Goal: Task Accomplishment & Management: Use online tool/utility

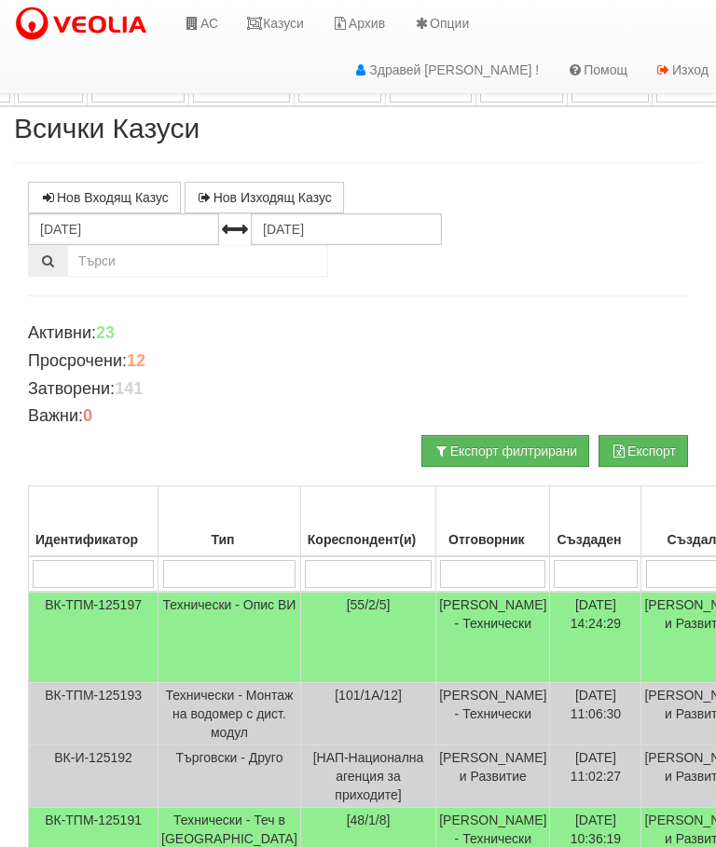
scroll to position [974, 748]
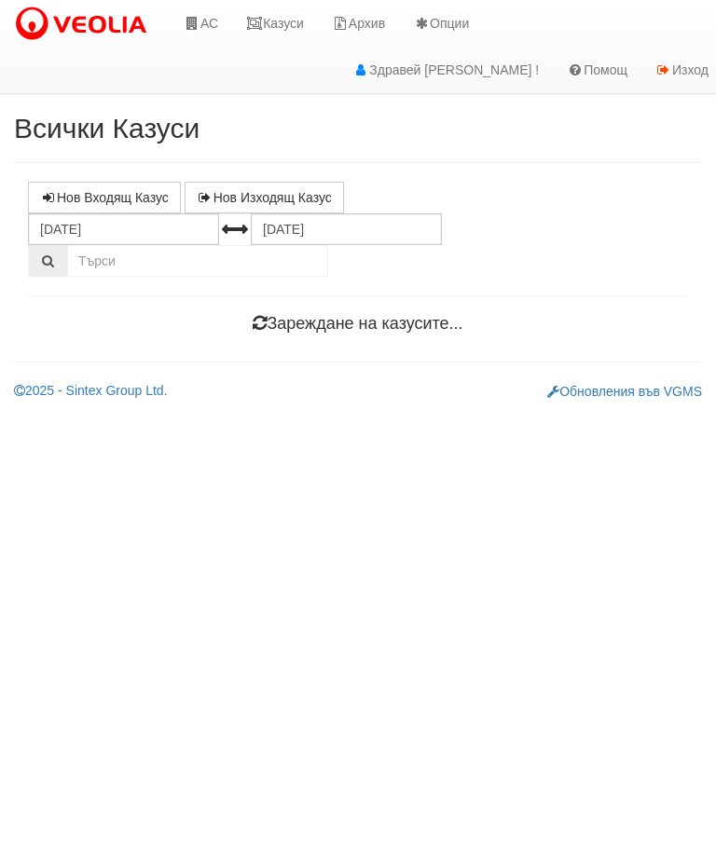
scroll to position [0, 7]
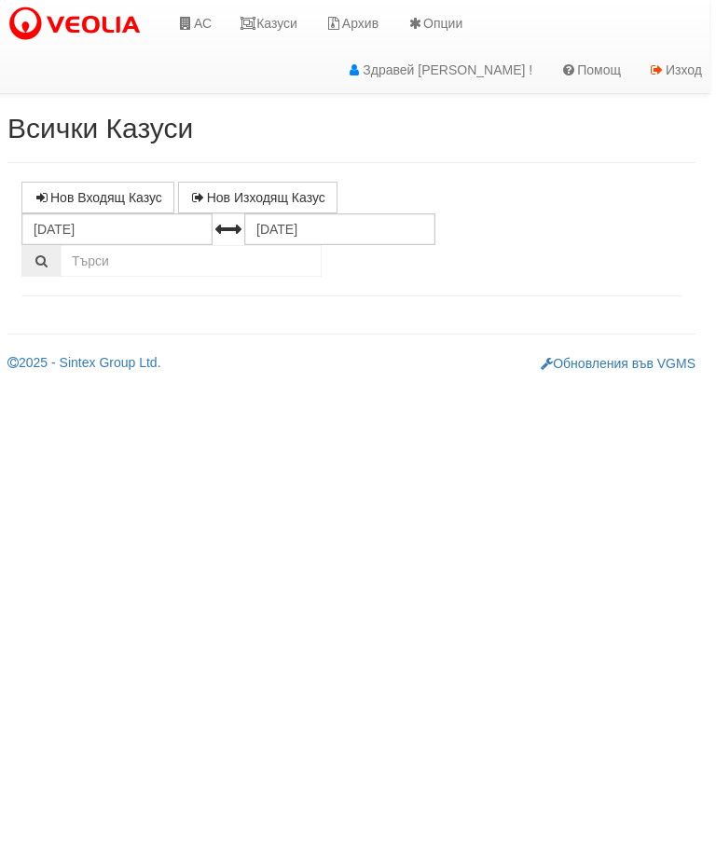
select select "10"
select select "1"
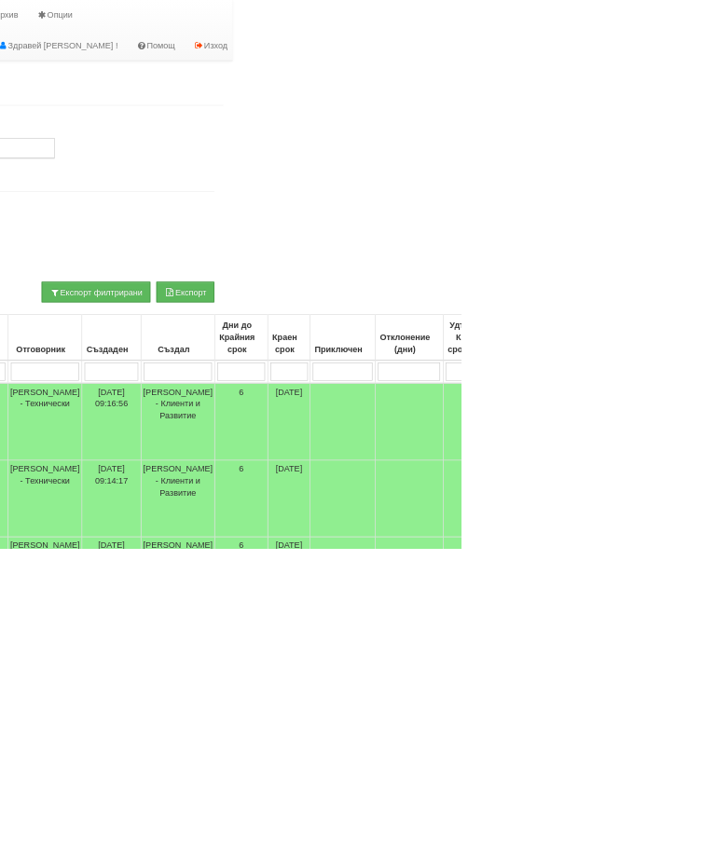
scroll to position [0, 352]
type input "2"
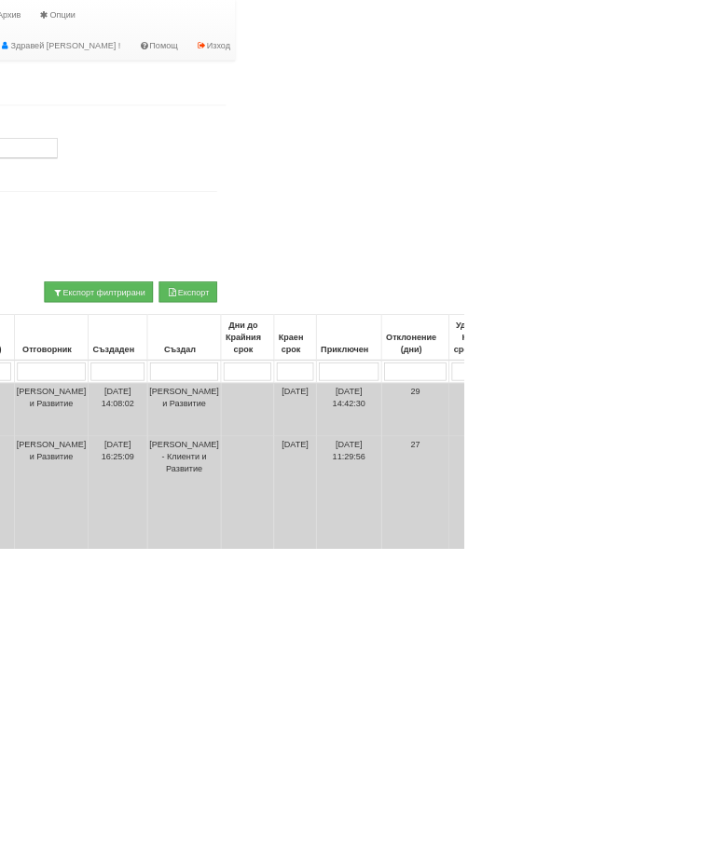
scroll to position [0, 344]
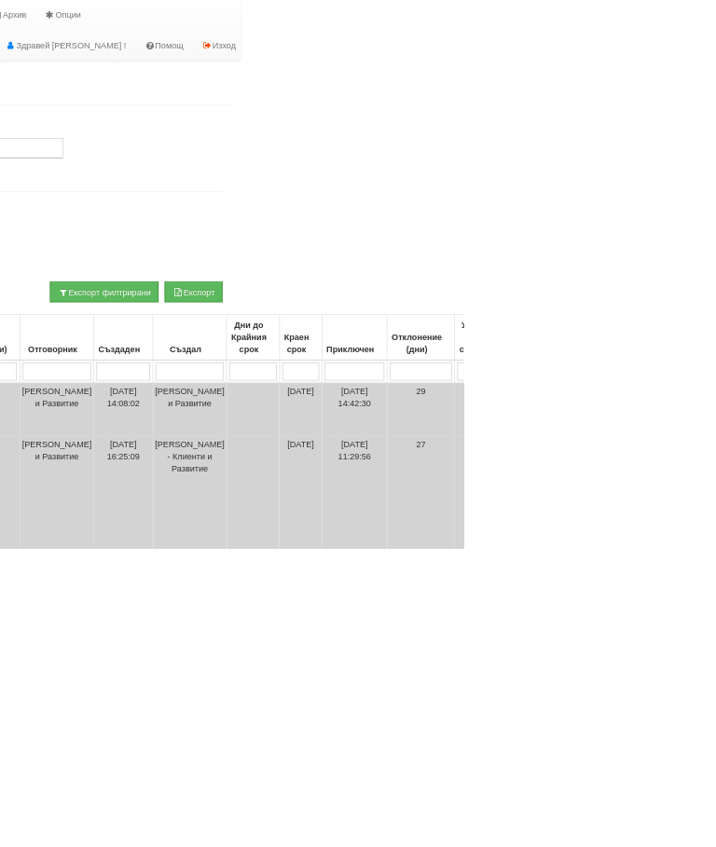
type input "26"
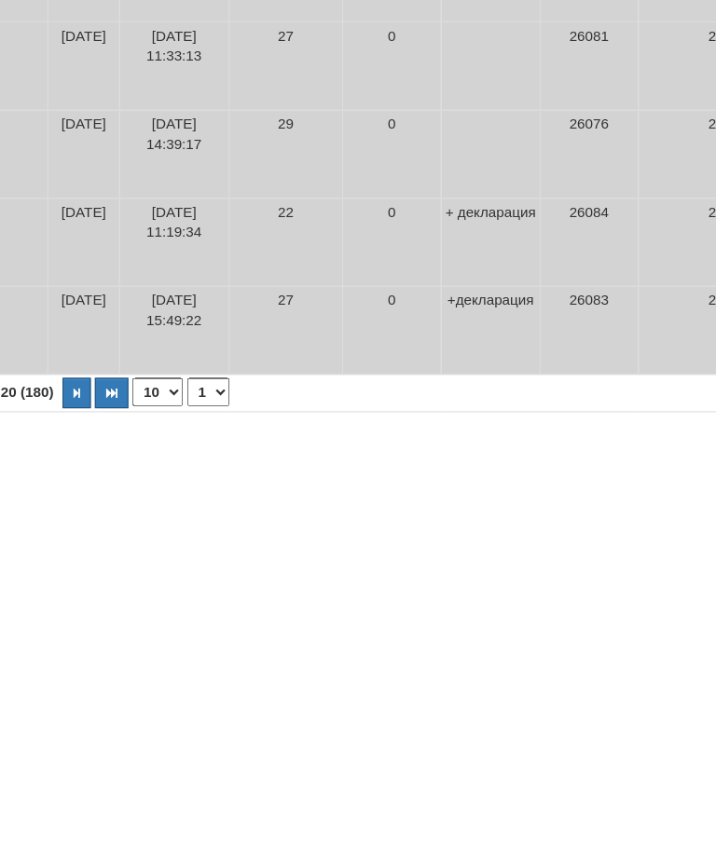
scroll to position [725, 658]
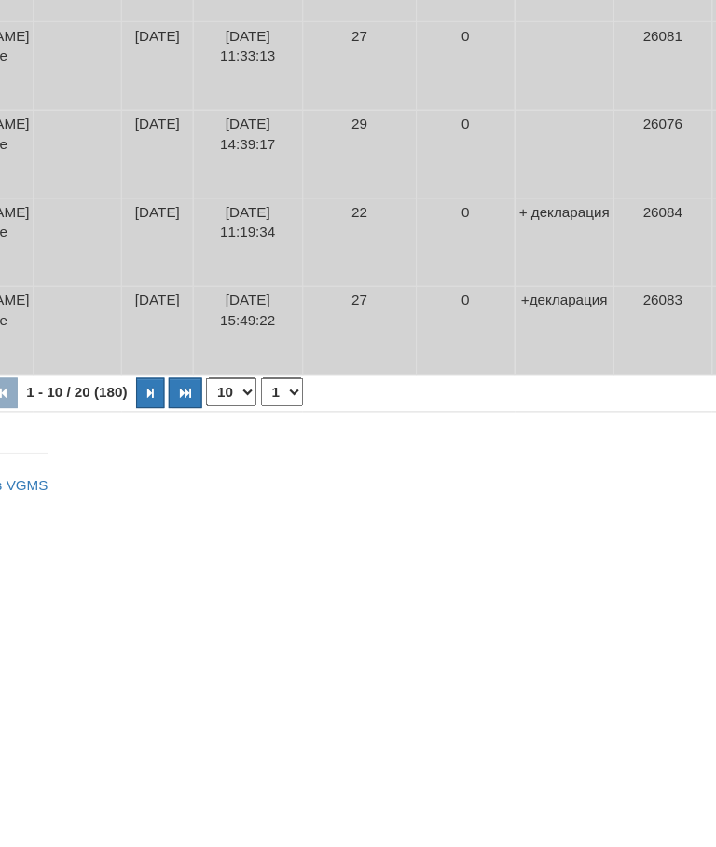
type input "26"
click at [125, 728] on button "button" at bounding box center [138, 742] width 26 height 28
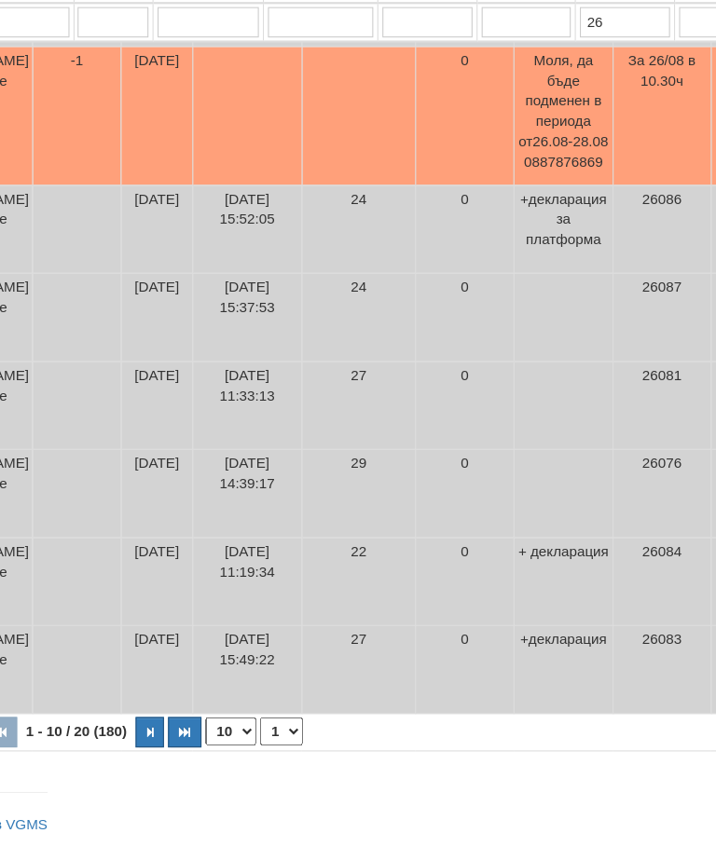
select select "2"
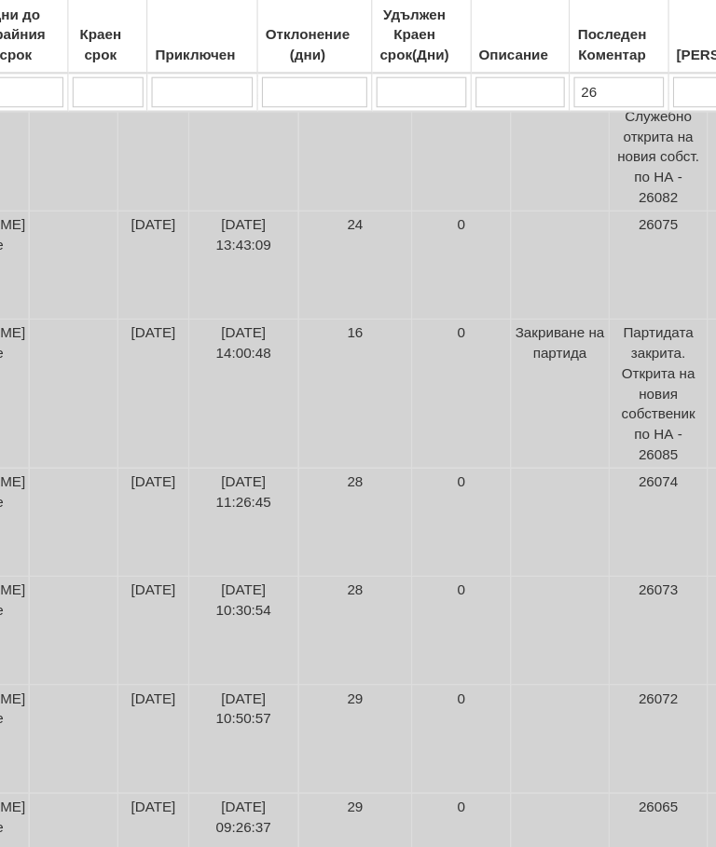
scroll to position [921, 658]
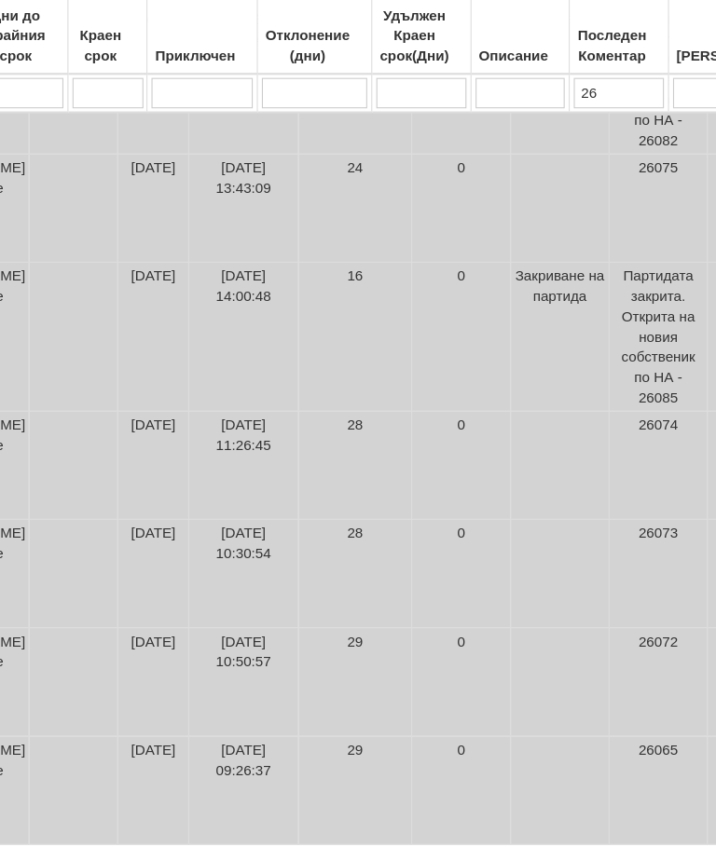
click at [574, 87] on input "26" at bounding box center [570, 89] width 83 height 28
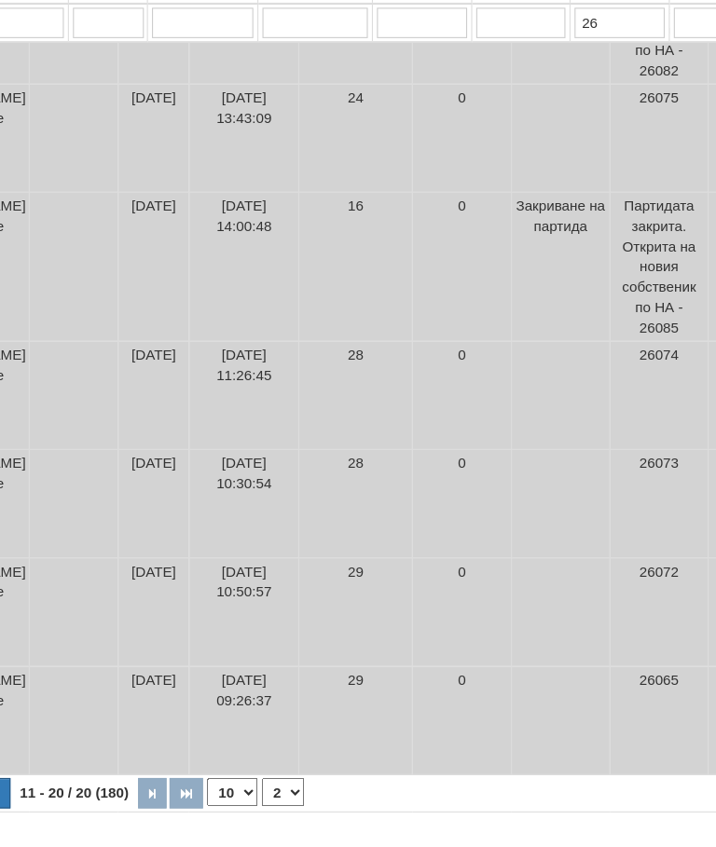
type input "2"
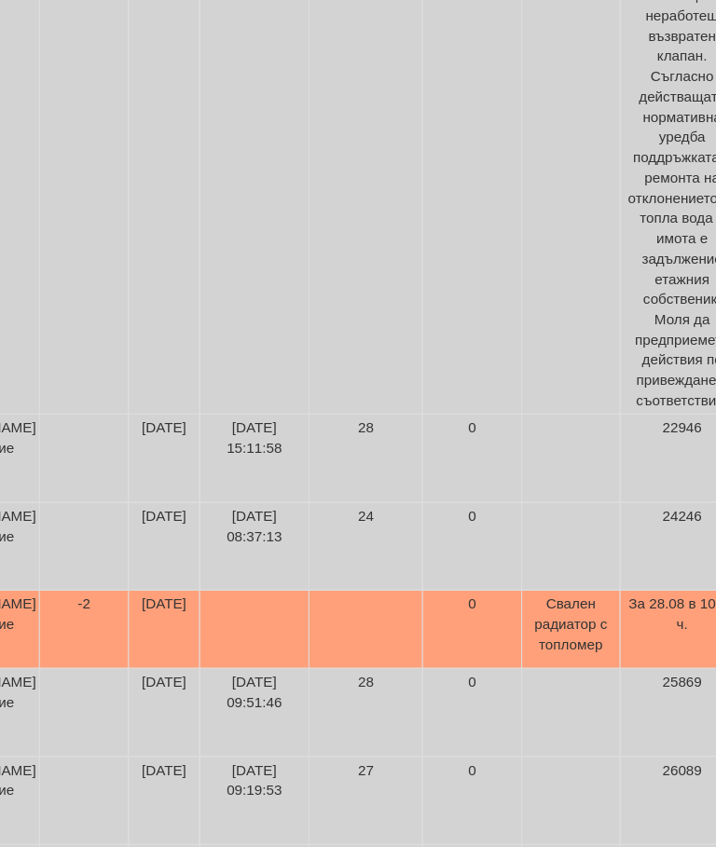
select select "1"
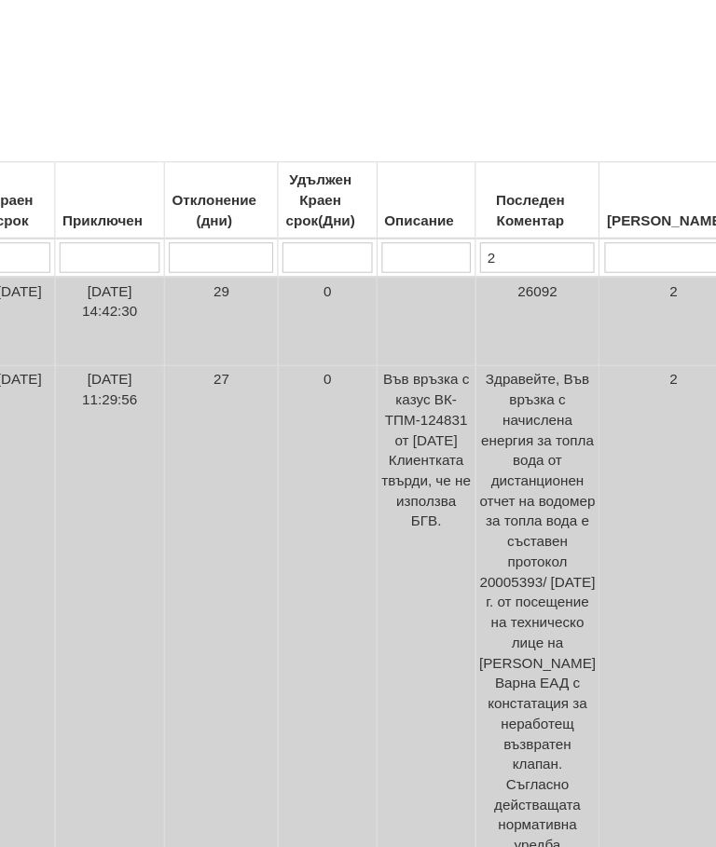
type input "27"
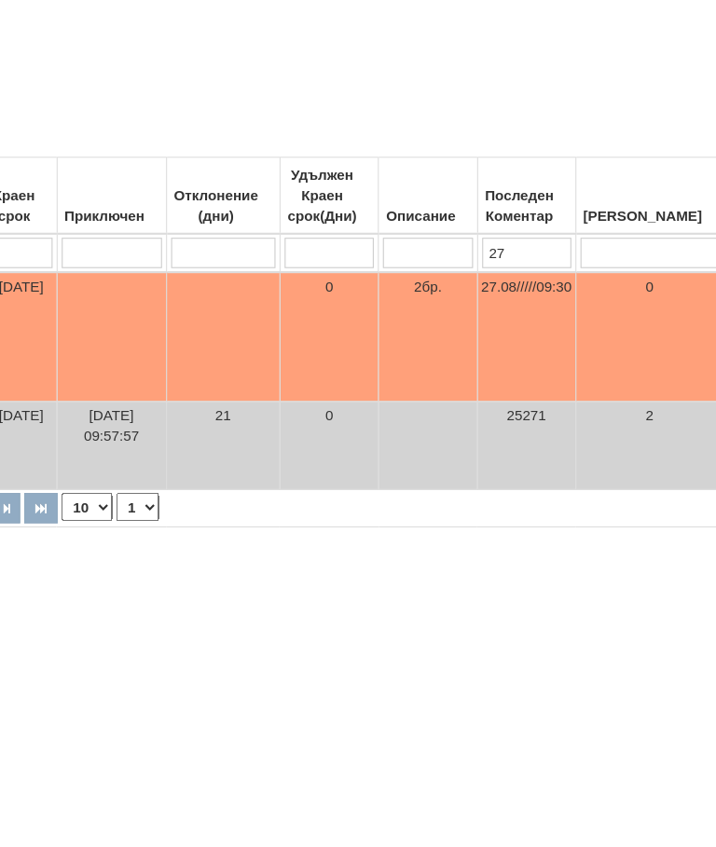
scroll to position [67, 727]
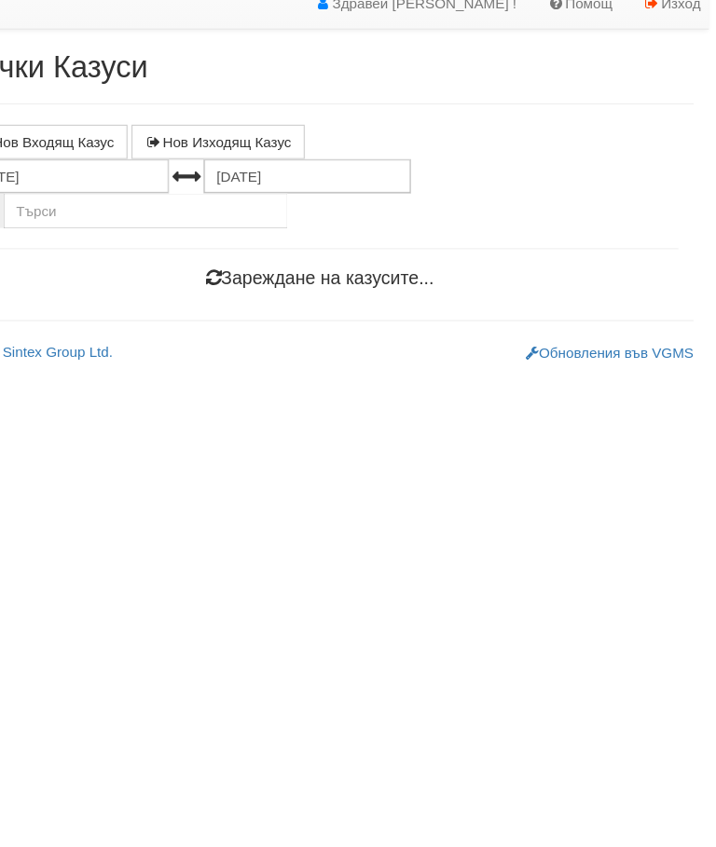
scroll to position [0, 7]
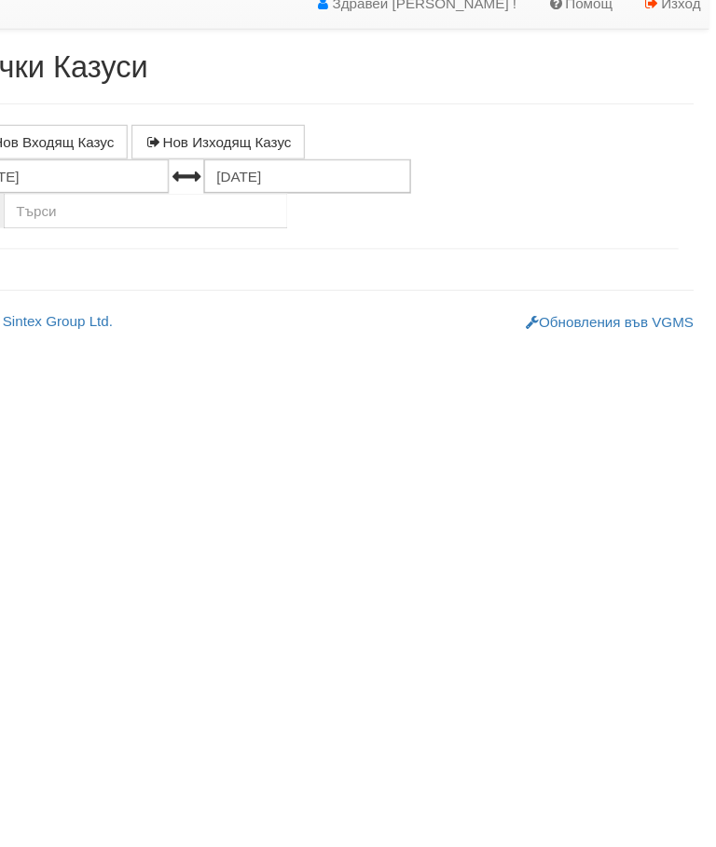
select select "10"
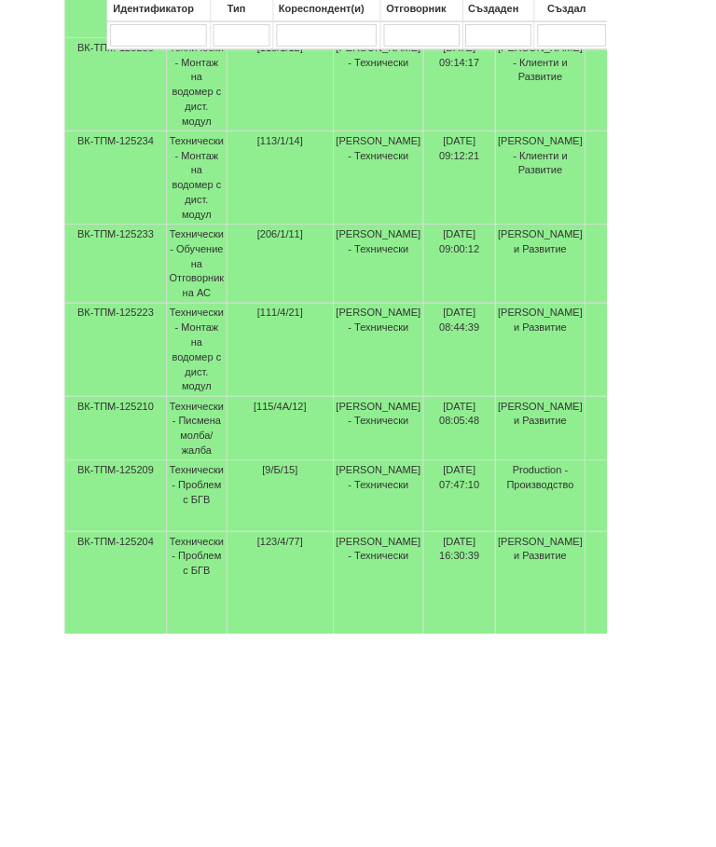
scroll to position [616, 0]
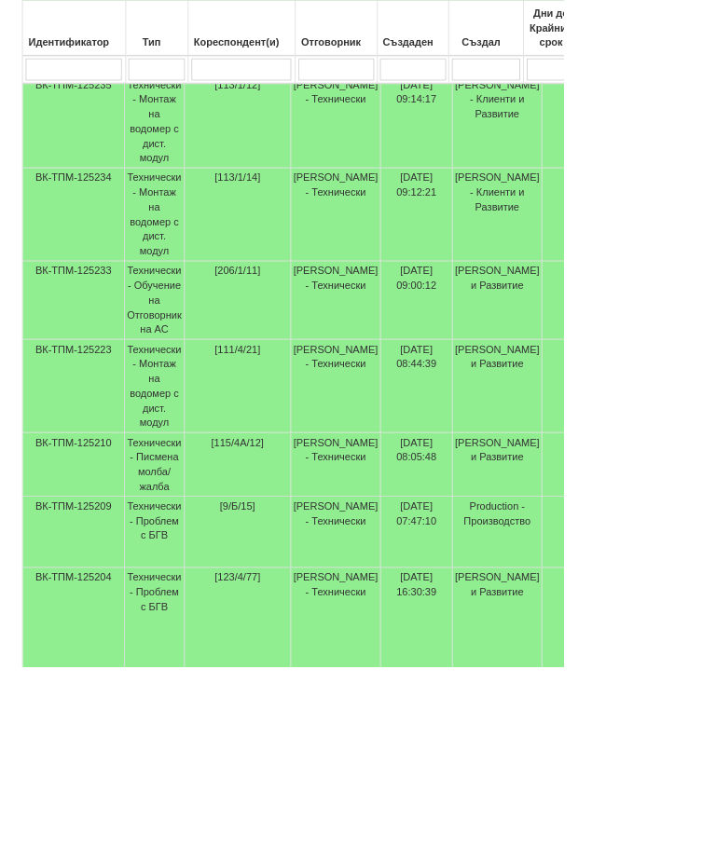
click at [213, 722] on td "Технически - Проблем с БГВ" at bounding box center [196, 795] width 76 height 146
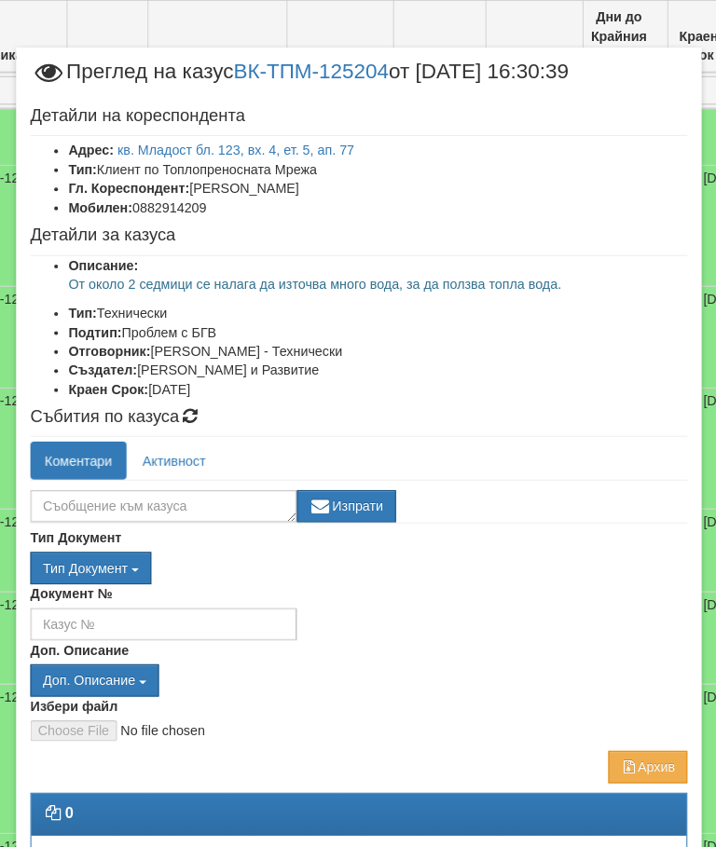
scroll to position [668, 88]
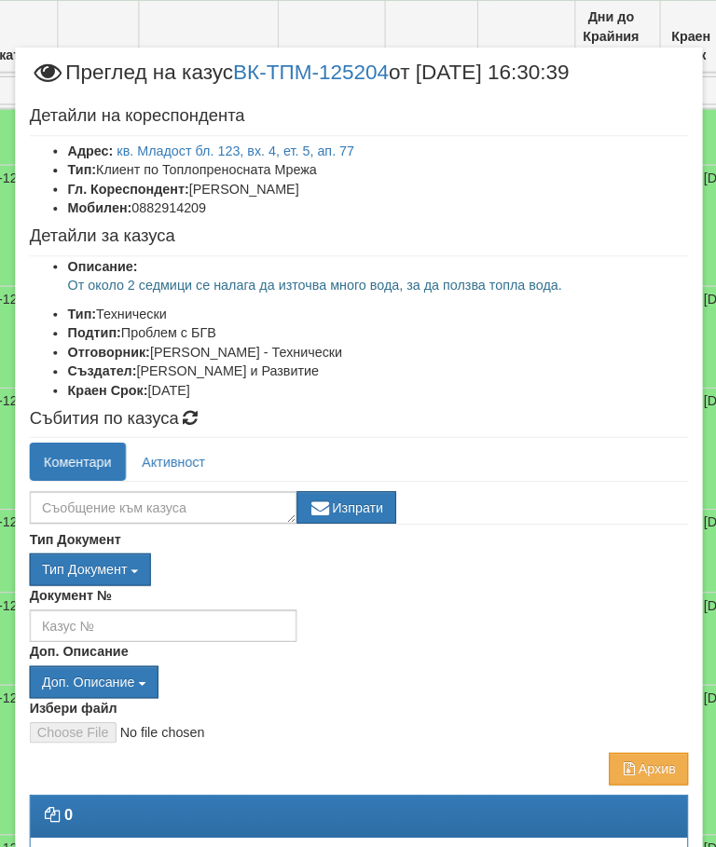
click at [516, 375] on li "Краен Срок: 27/08/2025" at bounding box center [377, 381] width 606 height 19
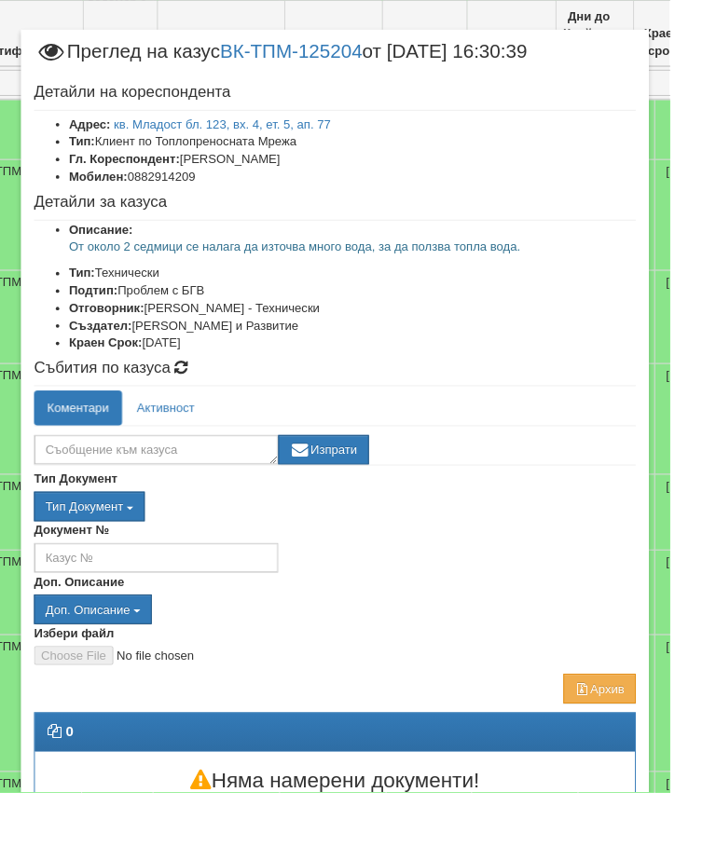
scroll to position [13, 0]
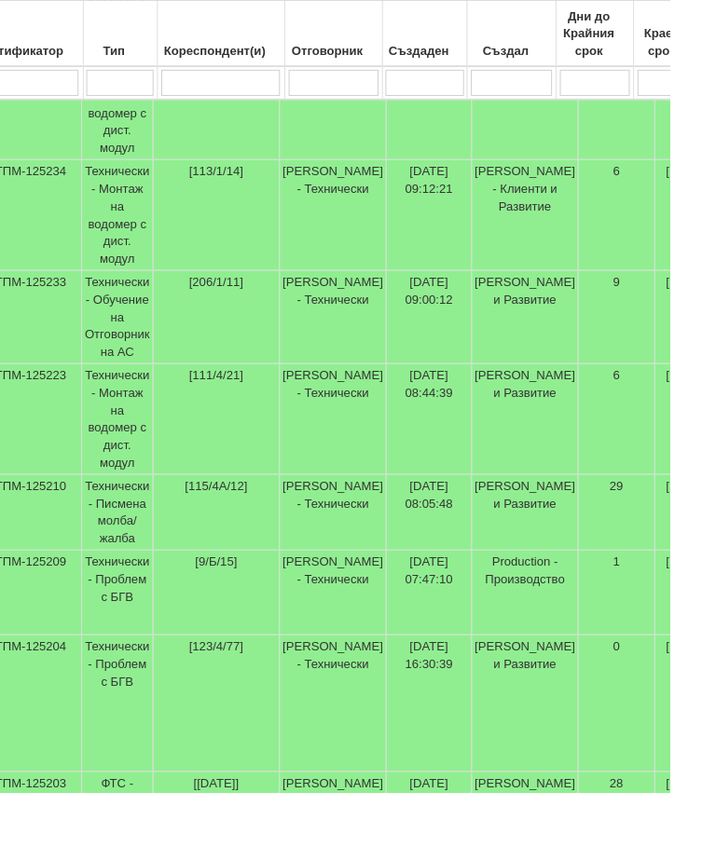
click at [138, 588] on td "Технически - Проблем с БГВ" at bounding box center [126, 633] width 76 height 90
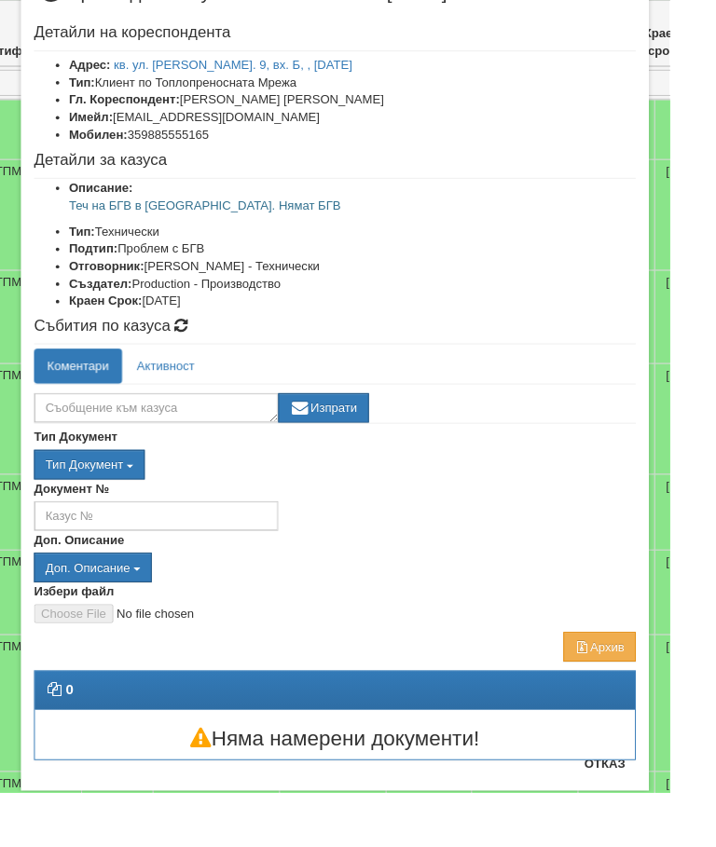
scroll to position [65, 0]
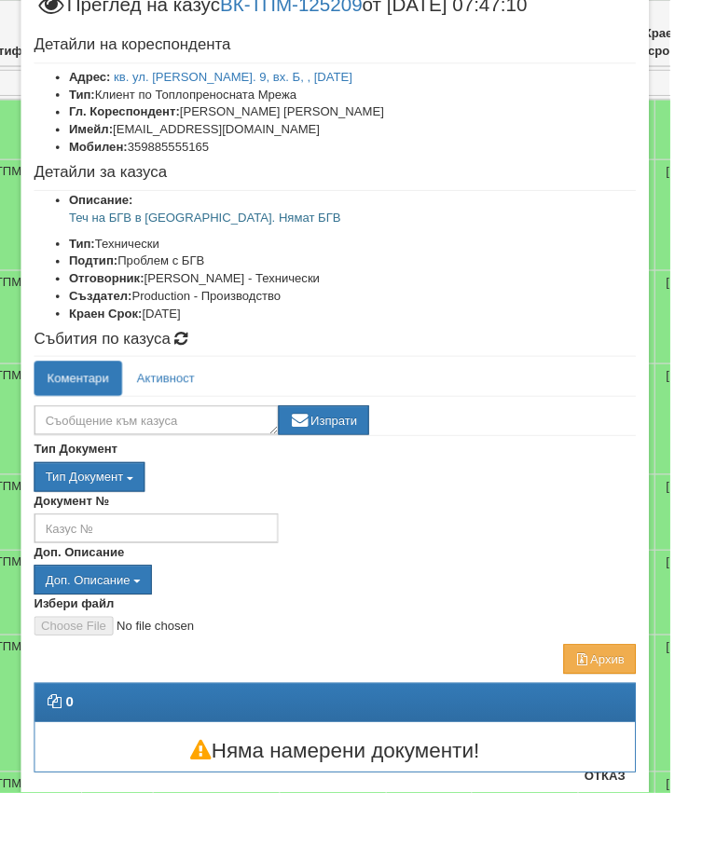
click at [668, 829] on button "Отказ" at bounding box center [646, 830] width 66 height 30
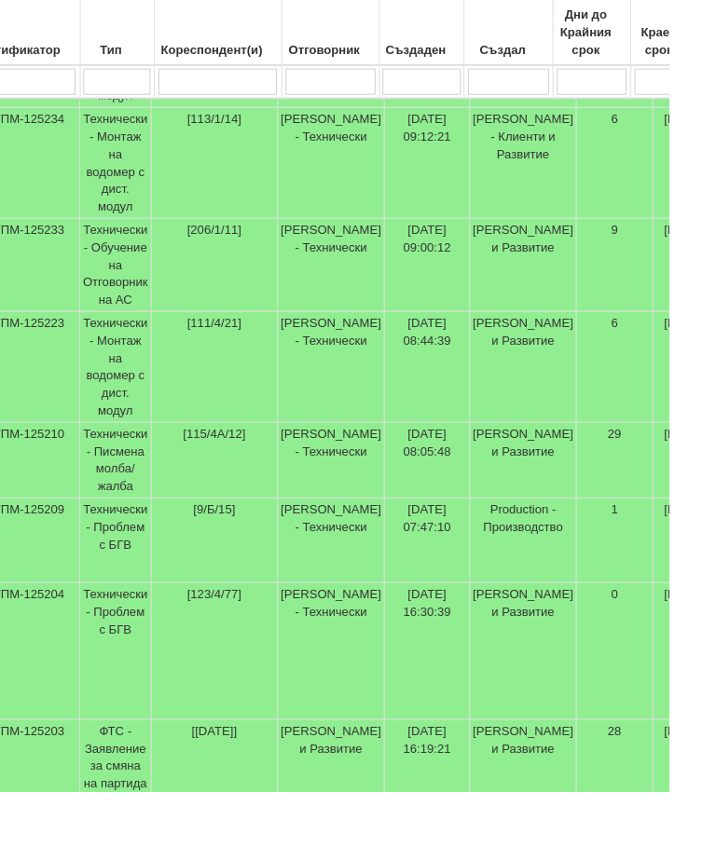
scroll to position [713, 74]
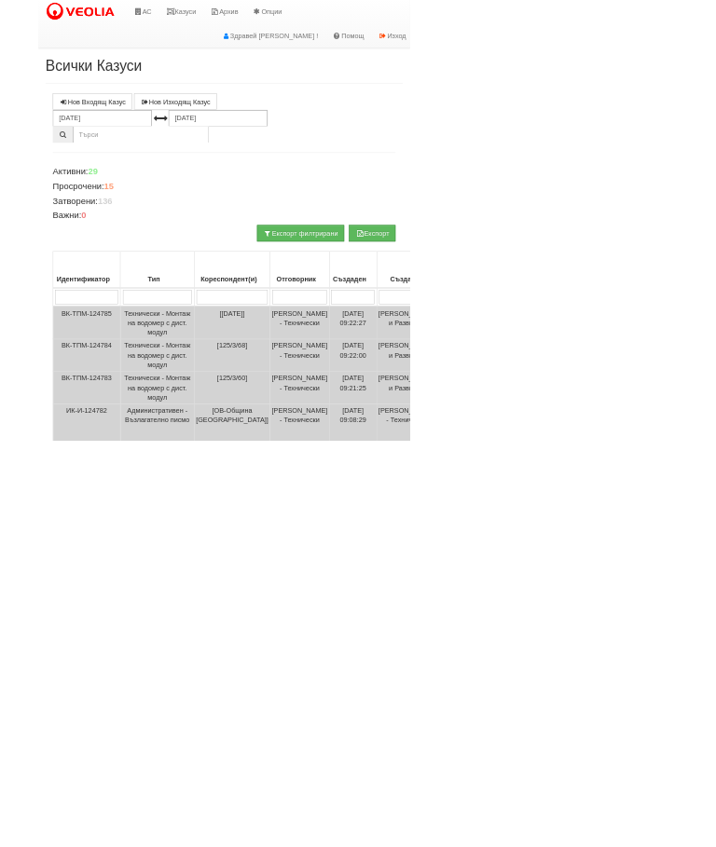
scroll to position [0, 0]
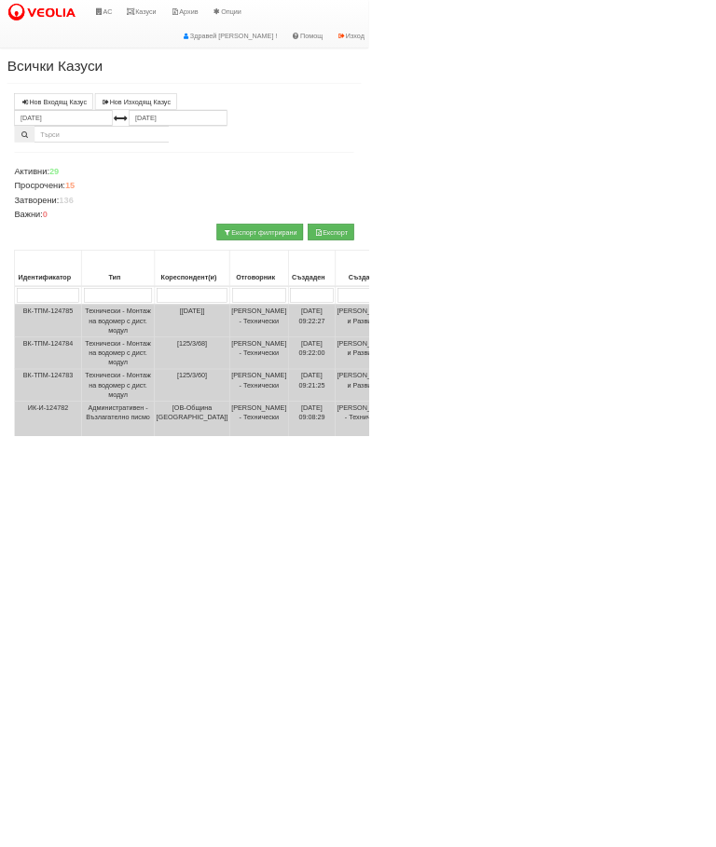
select select "1"
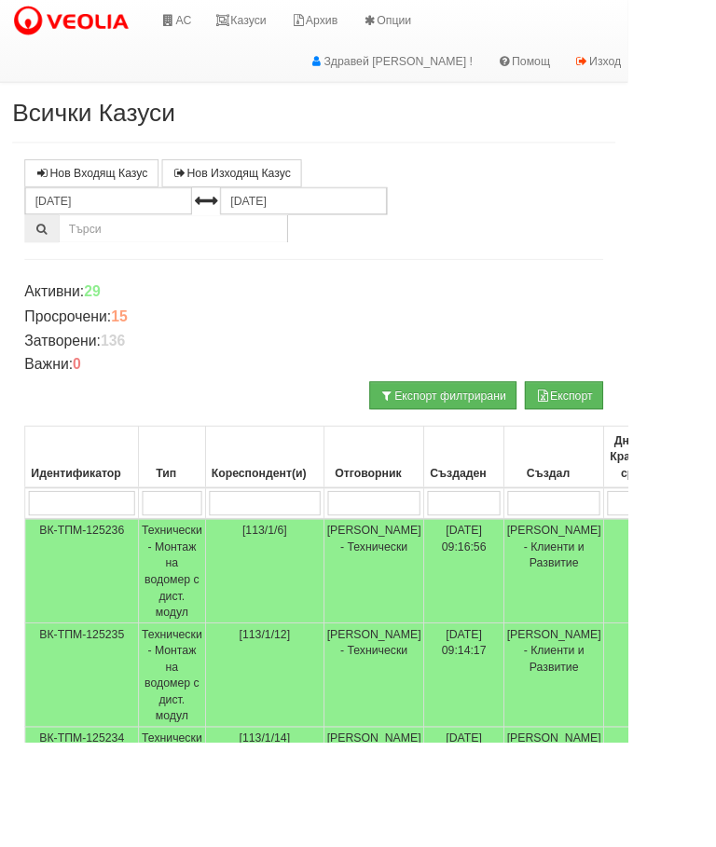
click at [296, 17] on link "Казуси" at bounding box center [275, 23] width 86 height 47
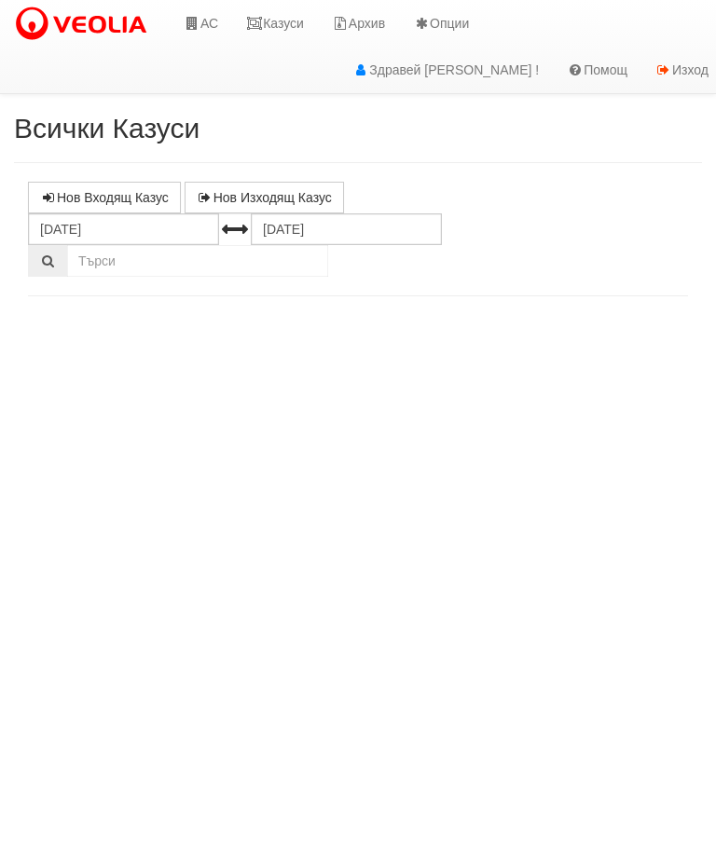
select select "10"
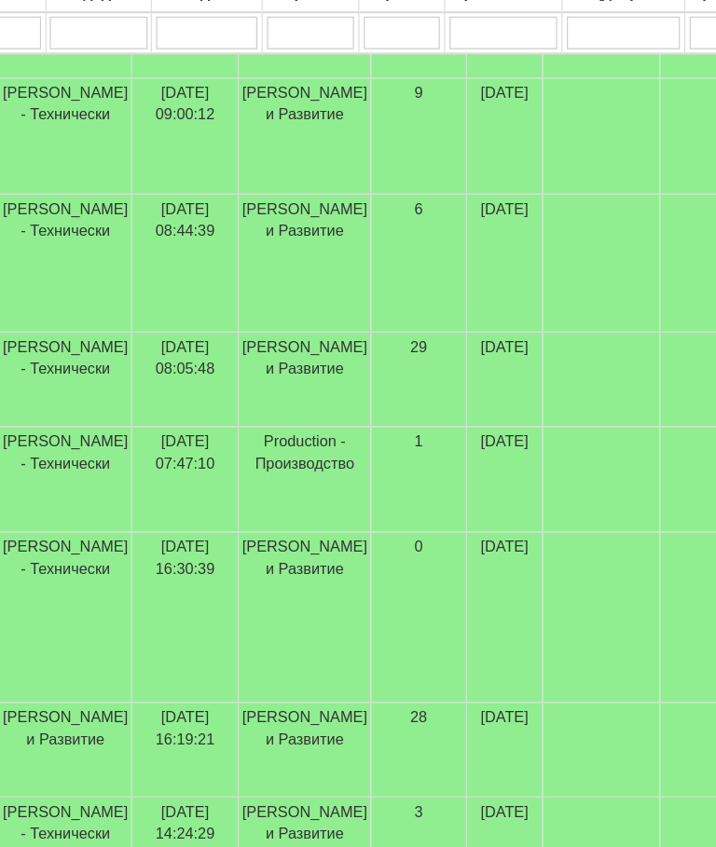
scroll to position [847, 301]
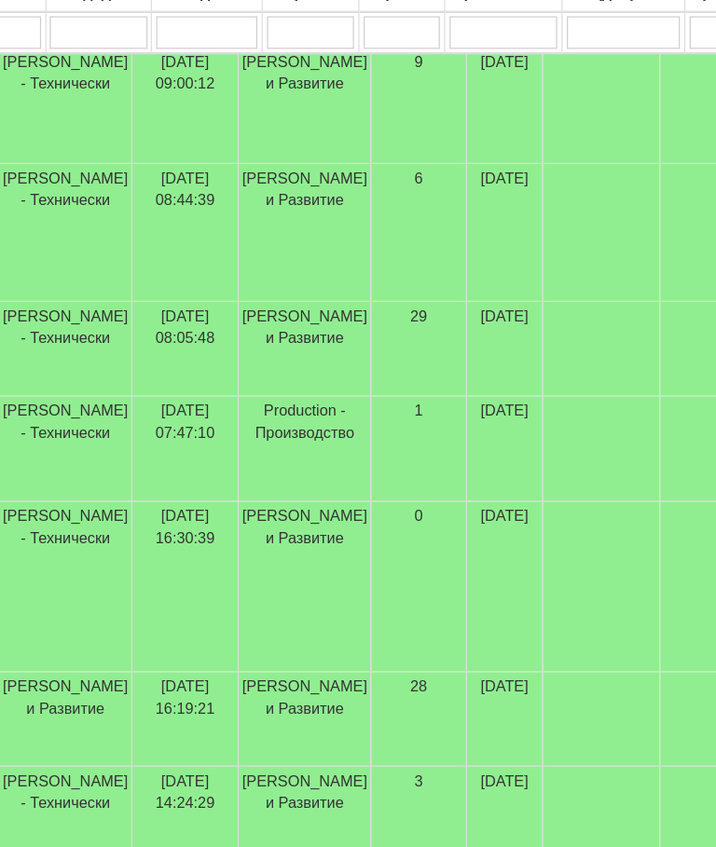
click at [522, 821] on icon "button" at bounding box center [527, 826] width 10 height 10
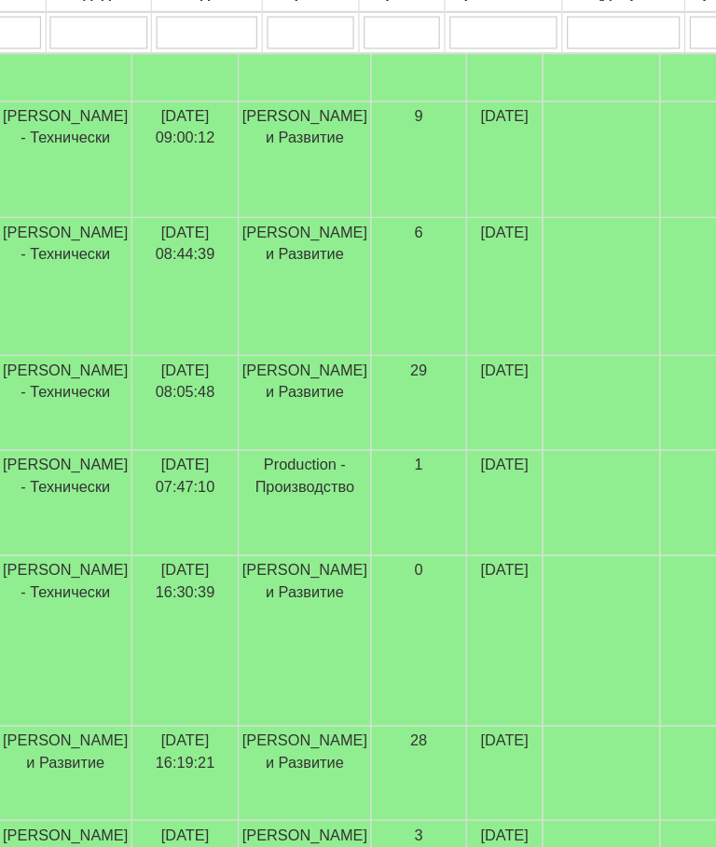
select select "18"
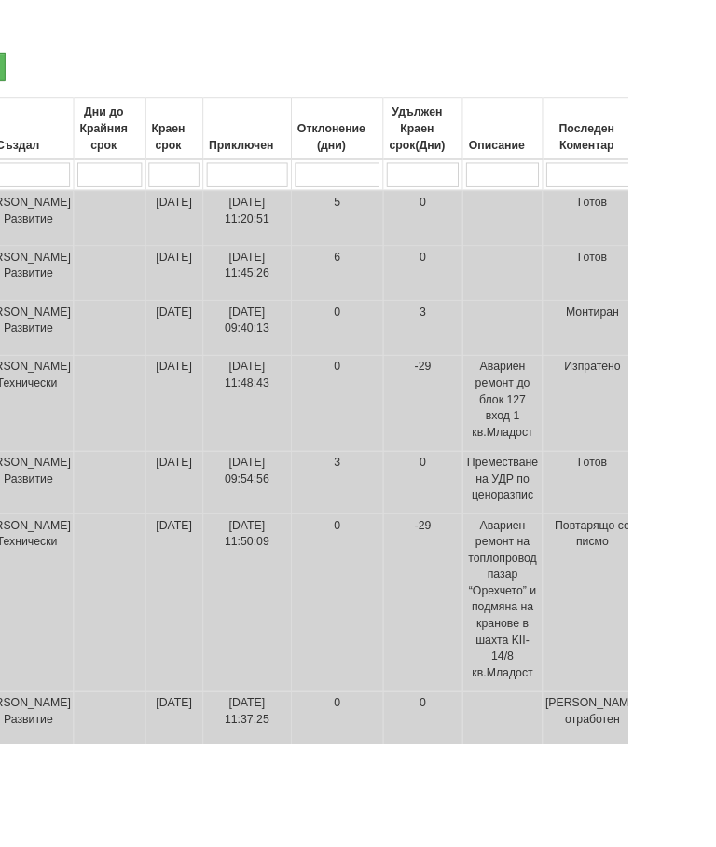
scroll to position [375, 680]
type input "П"
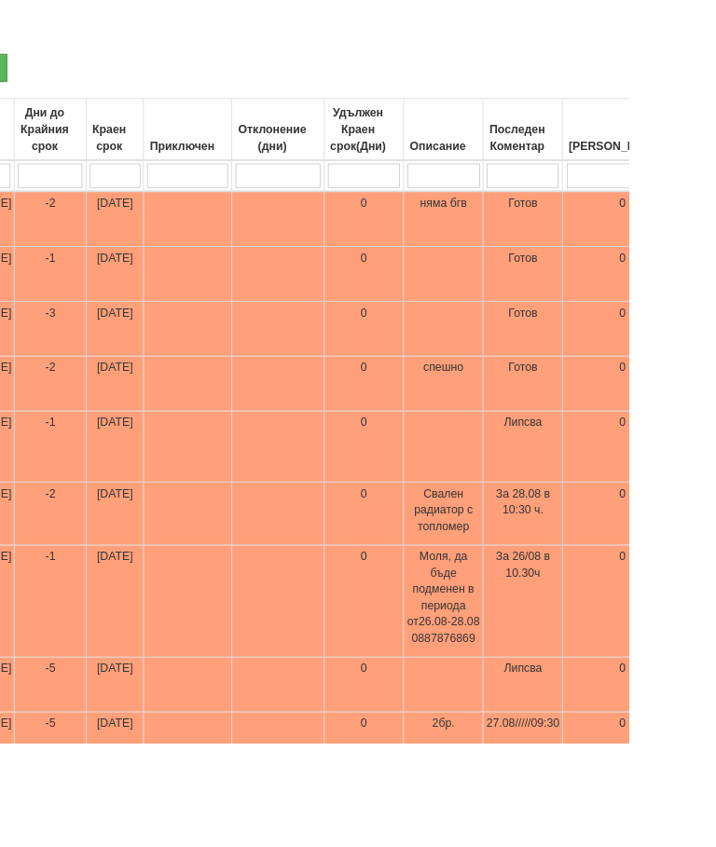
type input "Пр"
select select "1"
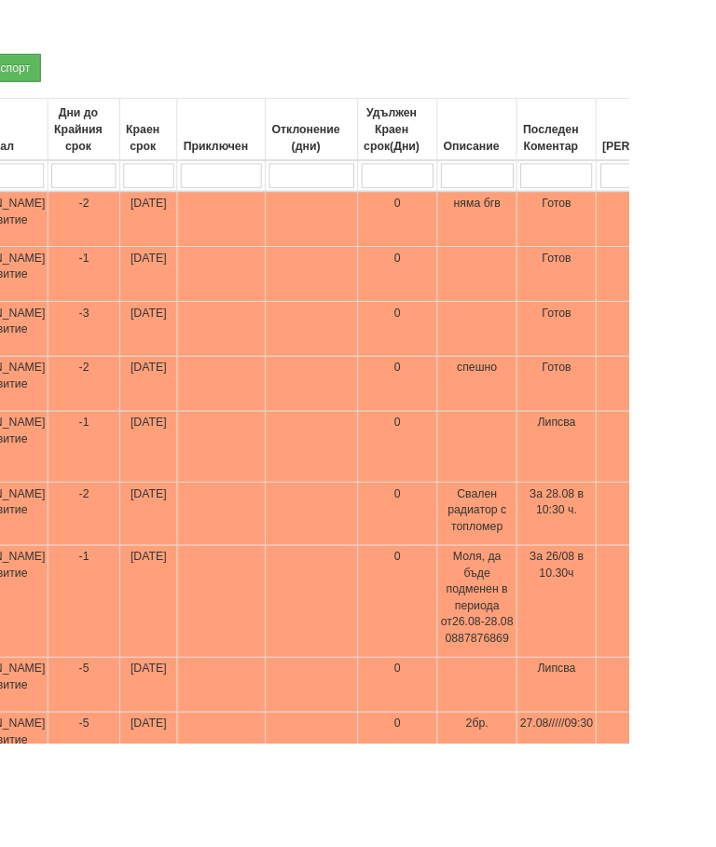
type input "Пр"
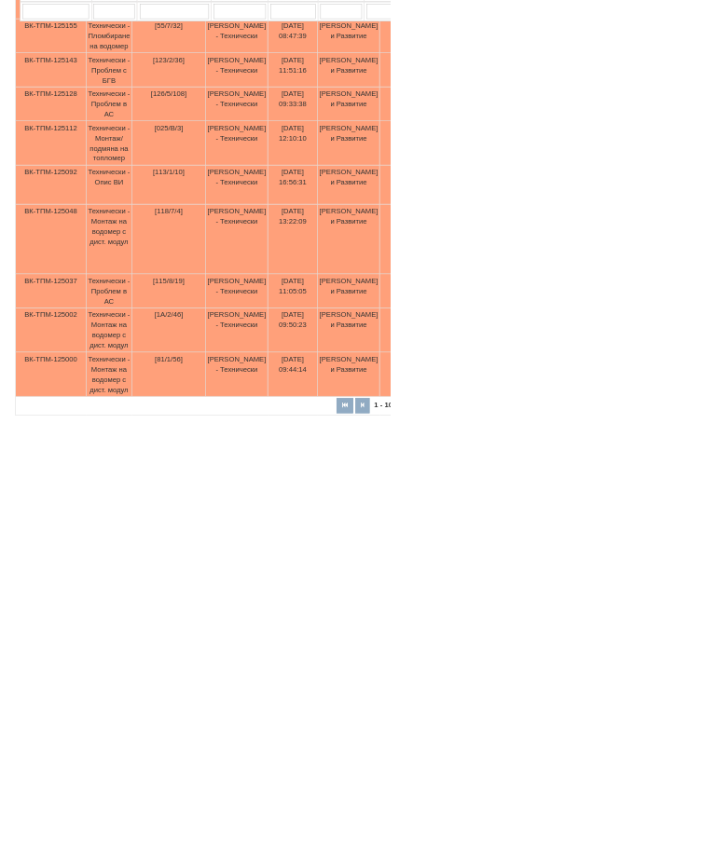
scroll to position [615, 34]
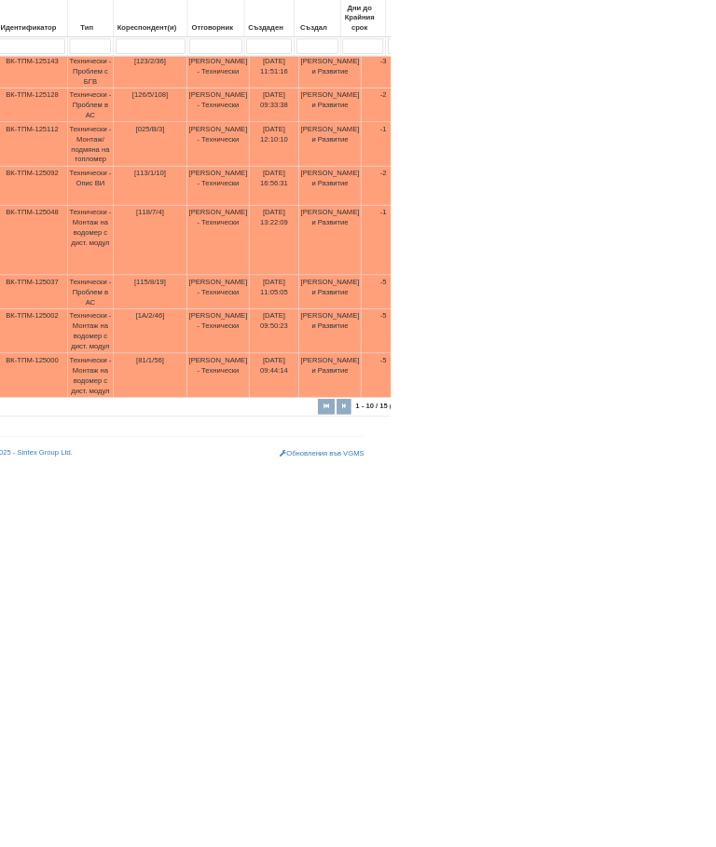
type input "Пр"
select select "2"
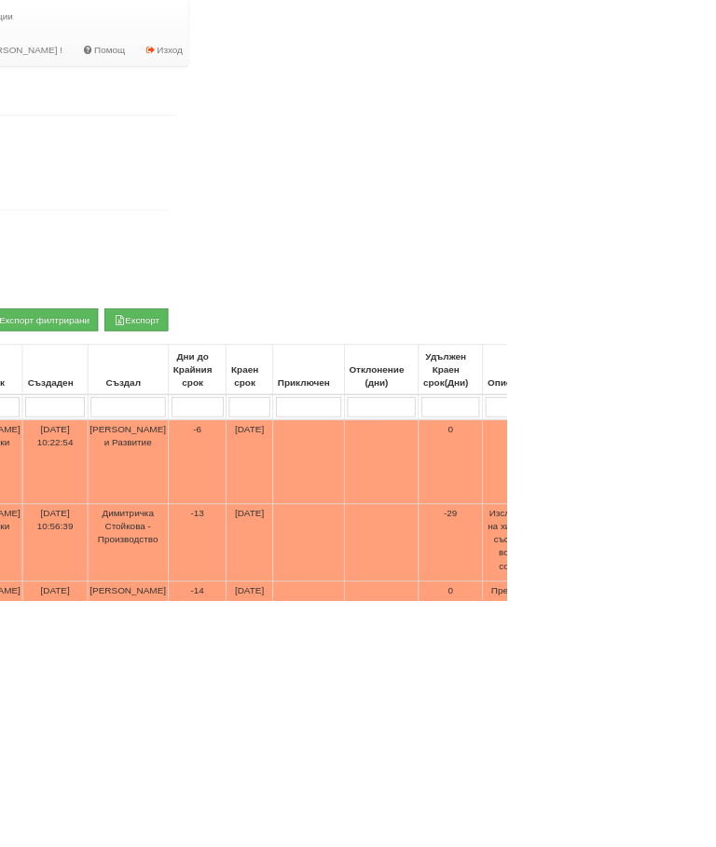
scroll to position [0, 449]
type input "П"
select select "1"
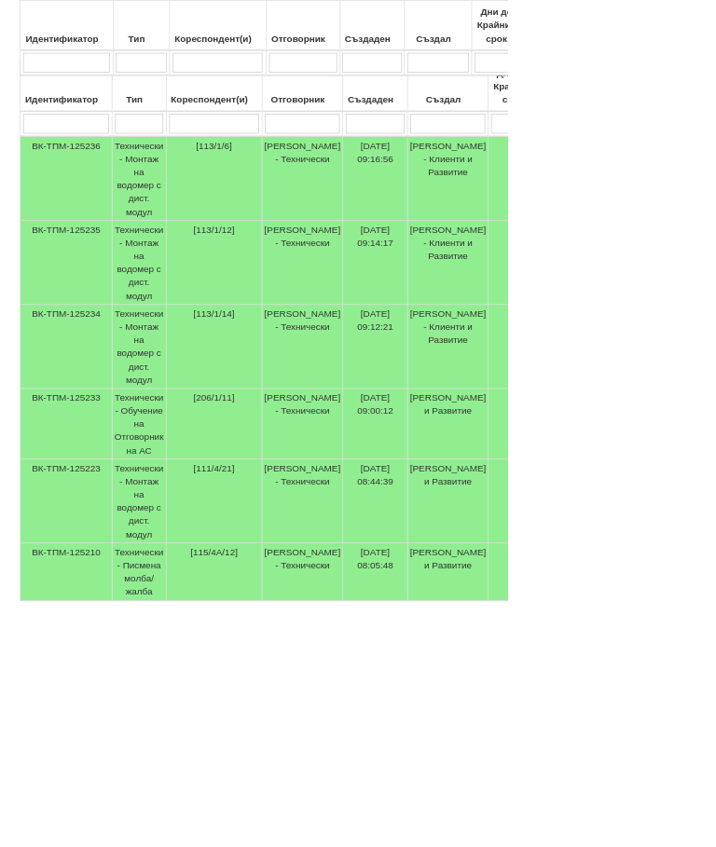
scroll to position [566, 0]
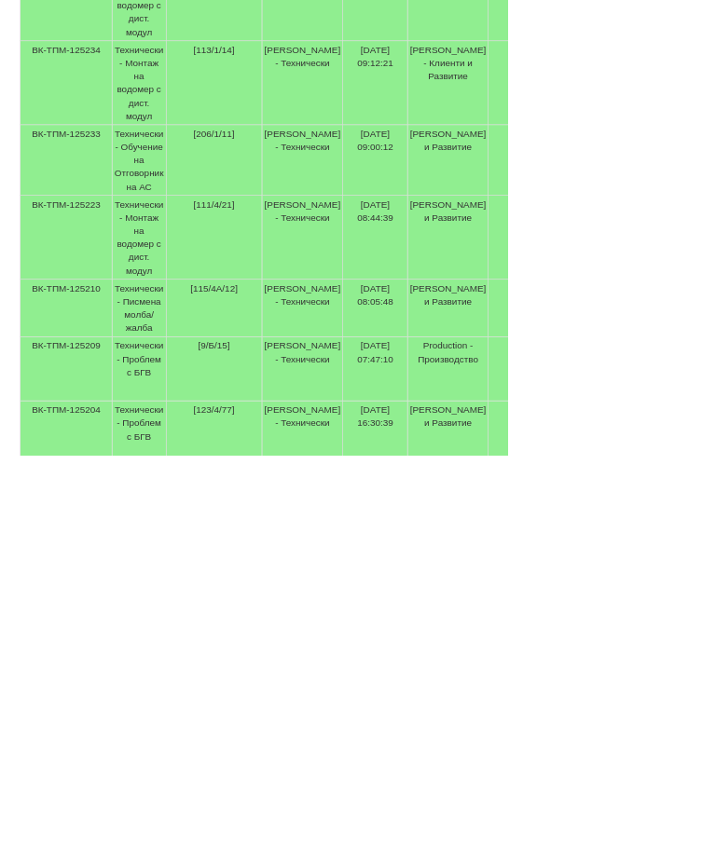
click at [211, 772] on td "Технически - Проблем с БГВ" at bounding box center [196, 845] width 76 height 146
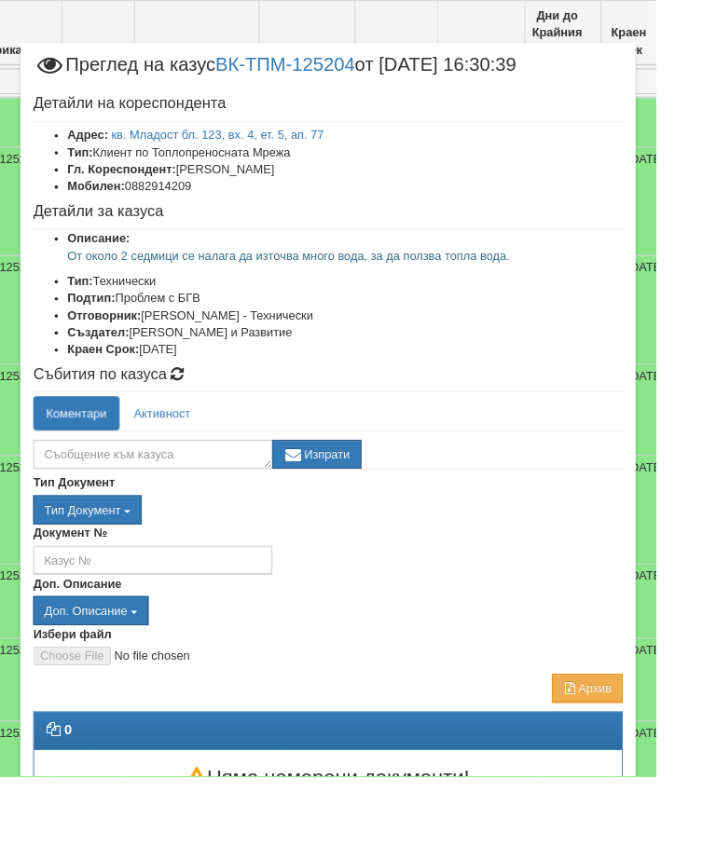
scroll to position [550, 99]
click at [164, 489] on textarea at bounding box center [166, 496] width 261 height 32
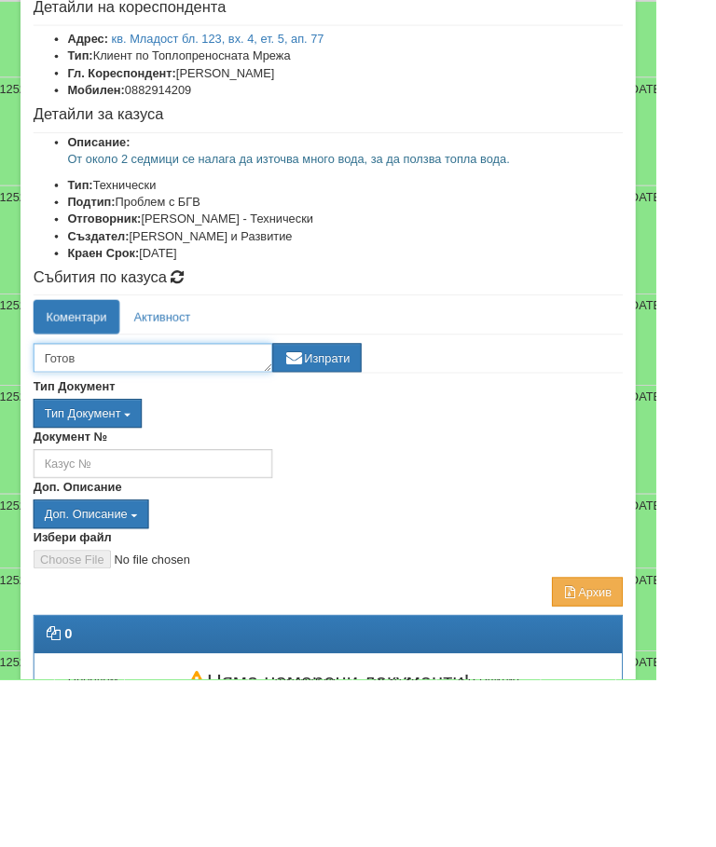
scroll to position [520, 99]
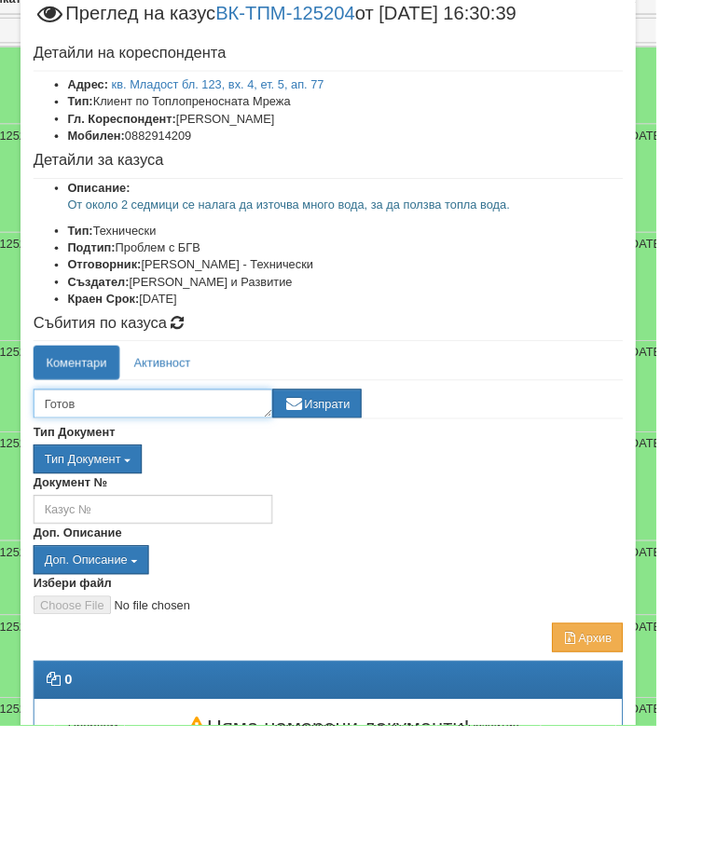
type textarea "Готов"
click at [382, 480] on button "Изпрати" at bounding box center [345, 496] width 97 height 32
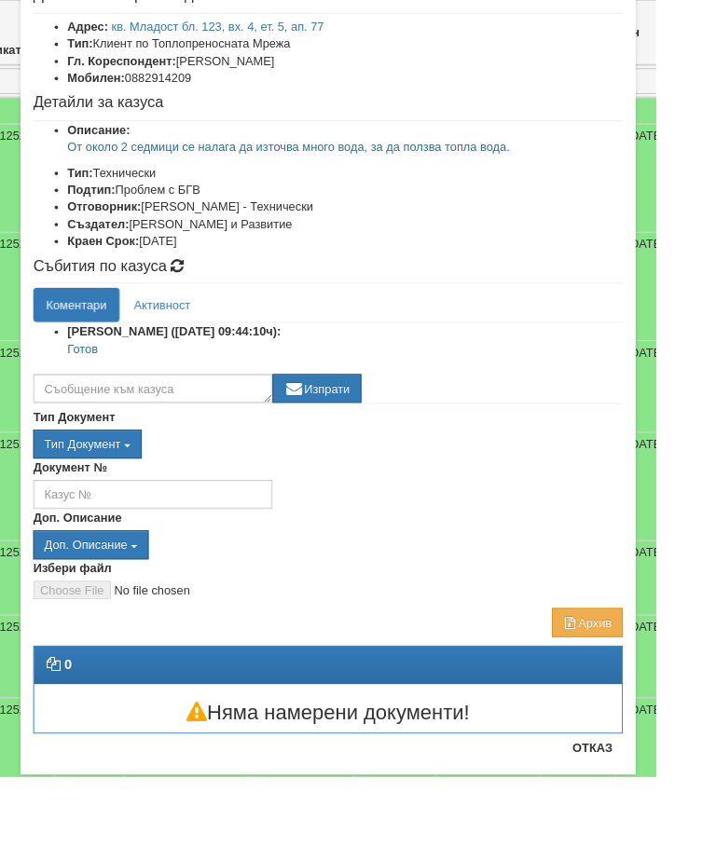
scroll to position [86, 0]
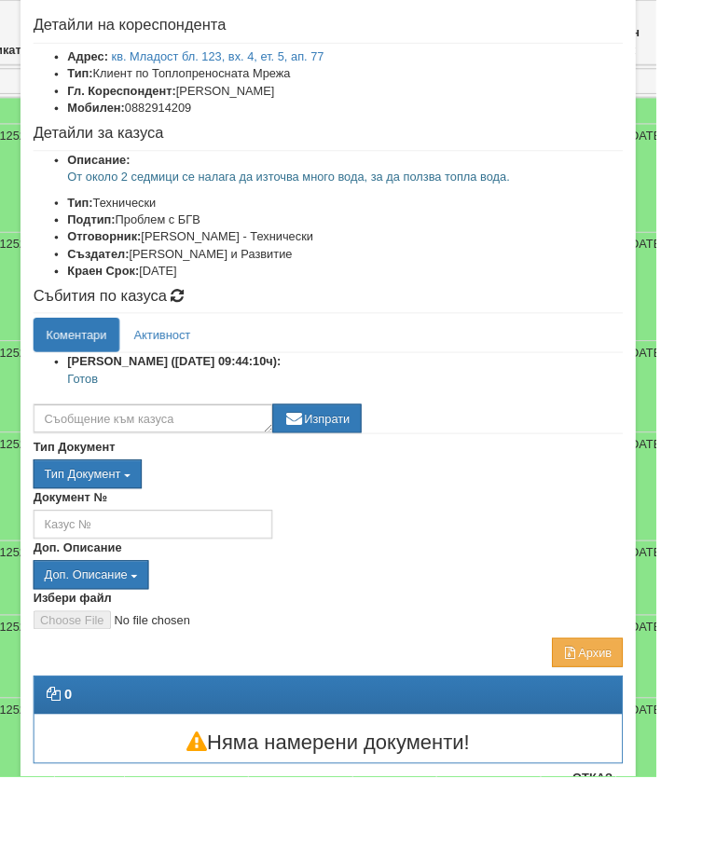
click at [680, 847] on button "Отказ" at bounding box center [646, 849] width 66 height 30
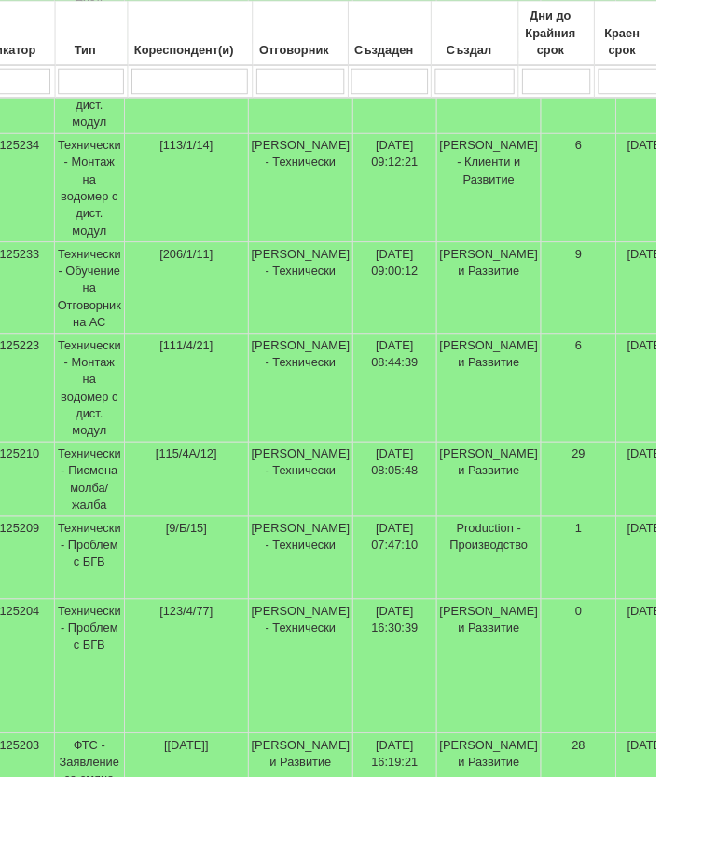
scroll to position [693, 99]
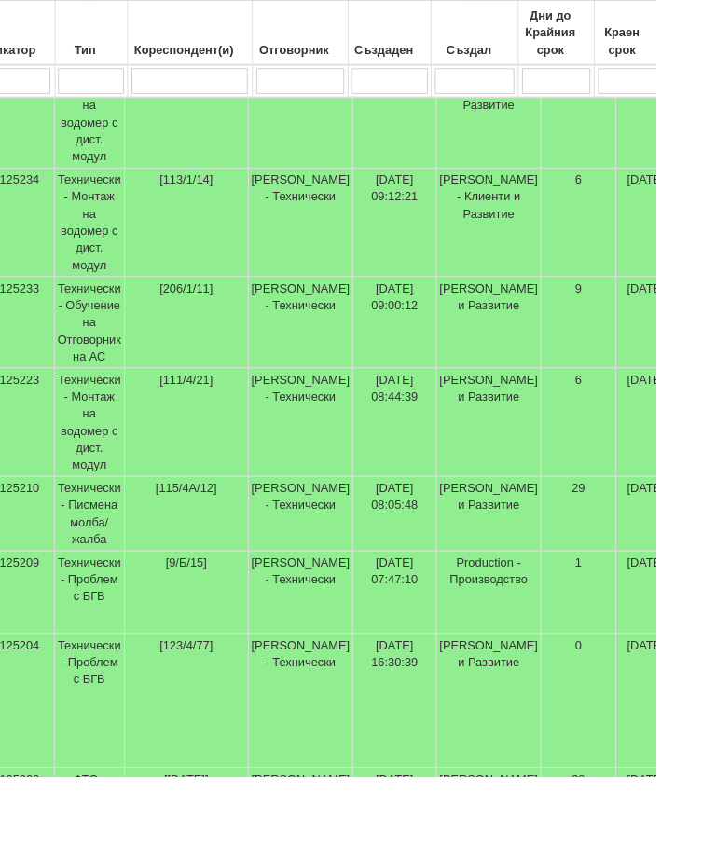
select select "18"
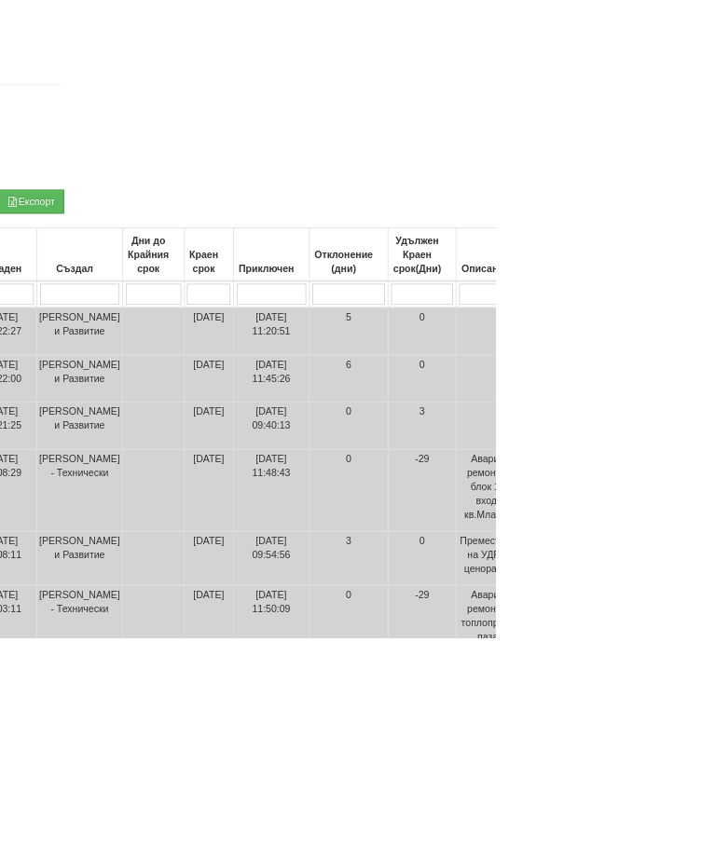
scroll to position [184, 545]
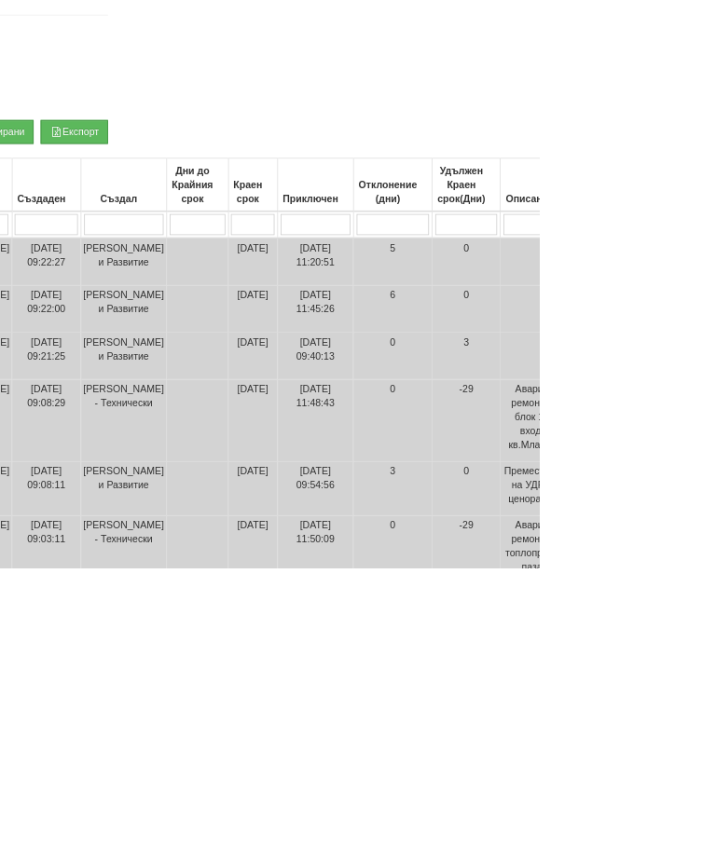
type input "П"
select select "1"
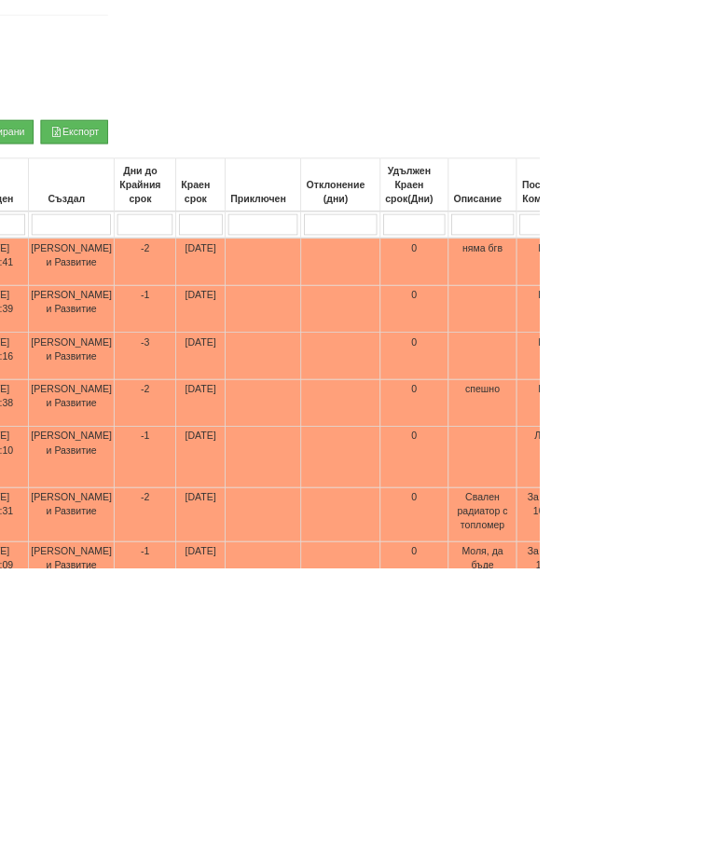
type input "Пр"
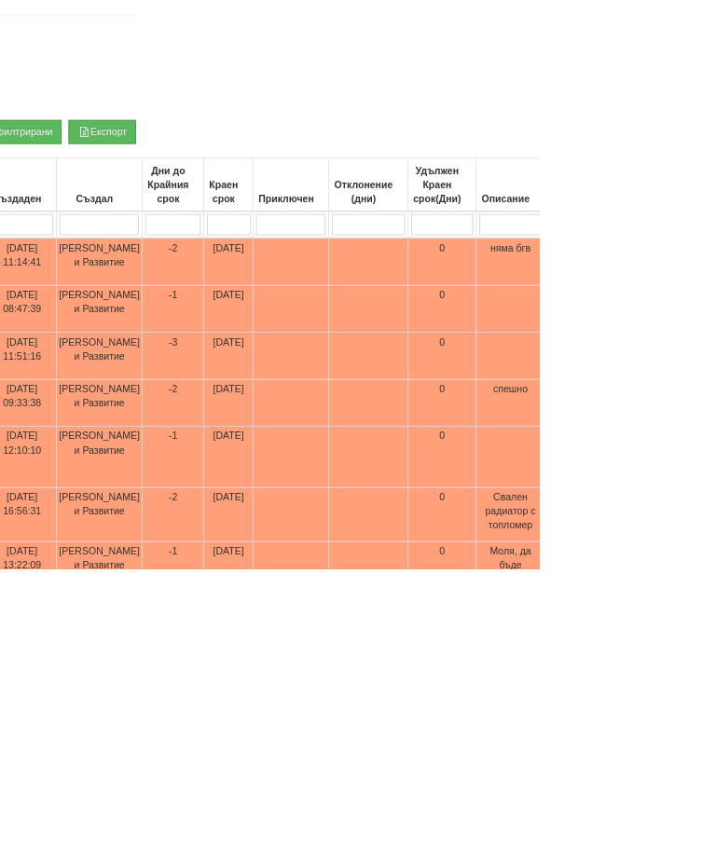
type input "Пр"
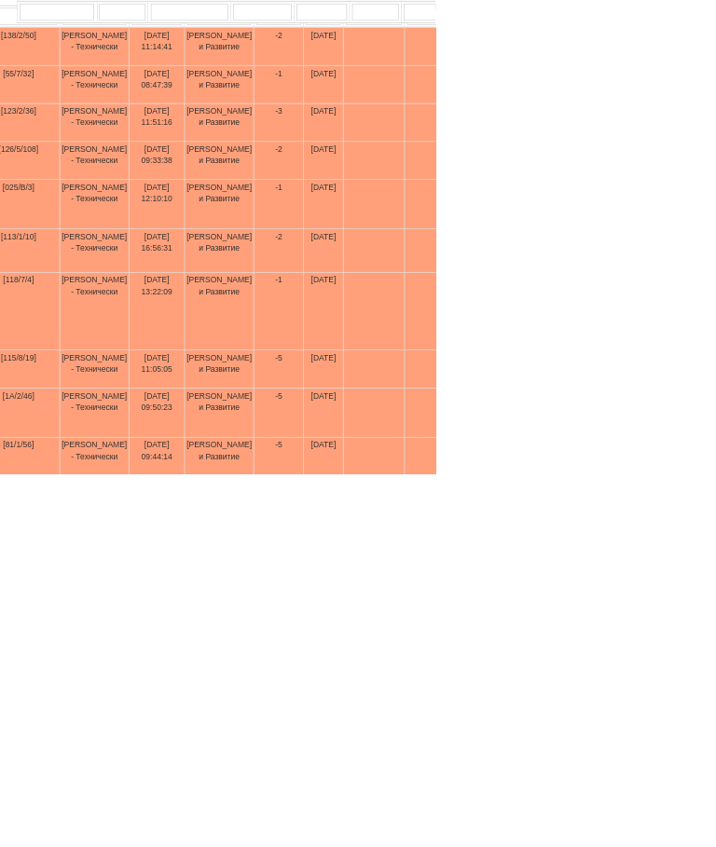
scroll to position [479, 0]
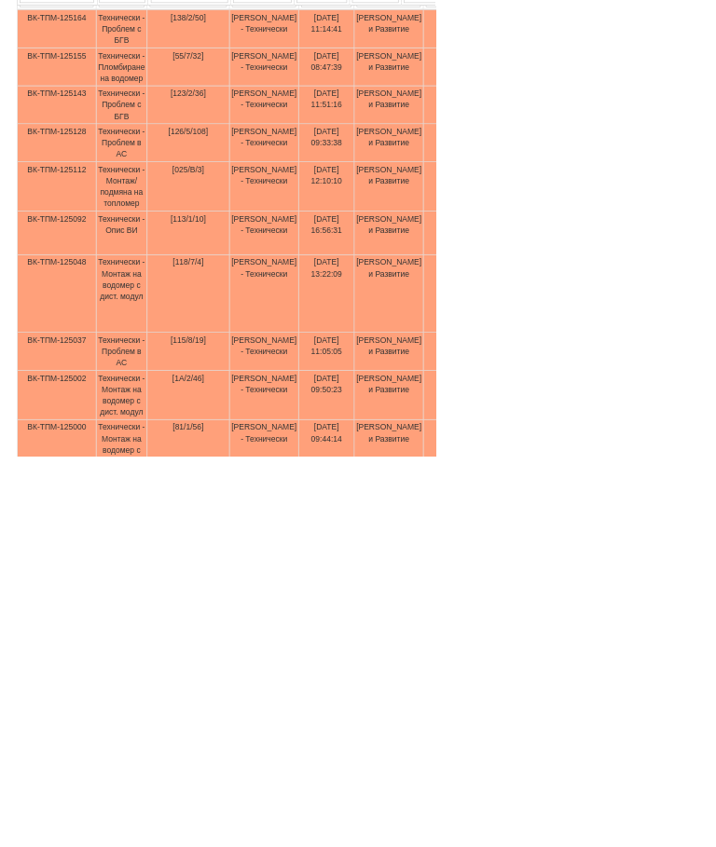
type input "Пр"
click at [210, 524] on td "Технически - Монтаж на водомер с дист. модул" at bounding box center [200, 580] width 84 height 128
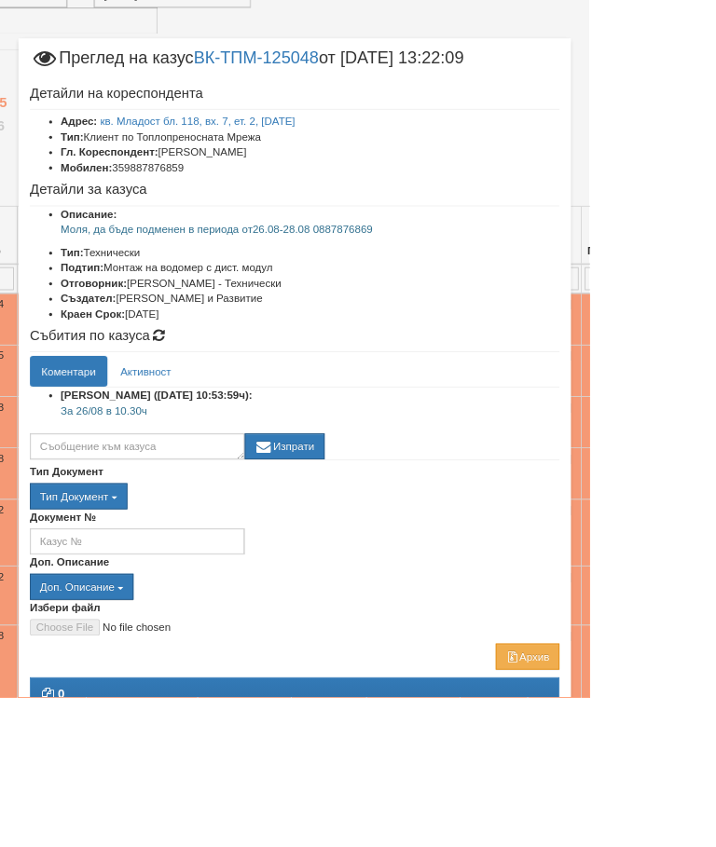
scroll to position [239, 139]
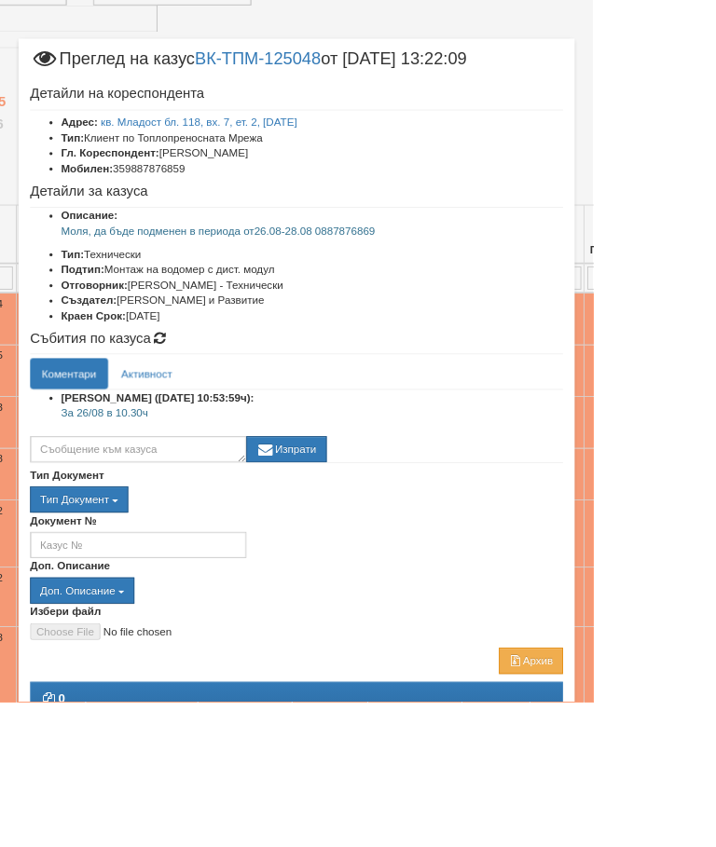
click at [622, 579] on div "Тип Документ Тип Документ П М ЗСП ОК СМПТ КПК ППО КПА КПАПО КПАСО" at bounding box center [357, 591] width 643 height 55
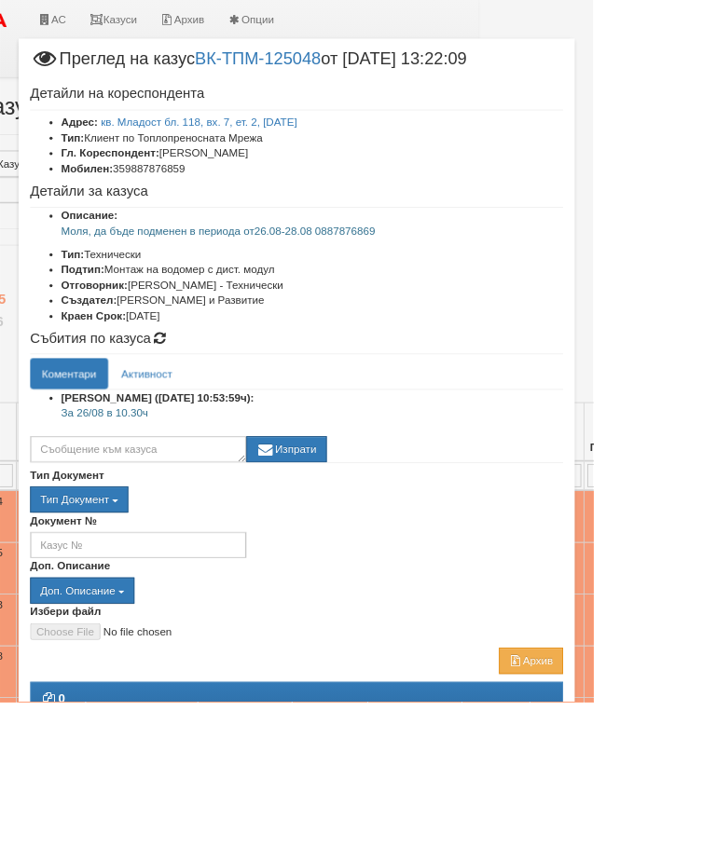
scroll to position [0, 139]
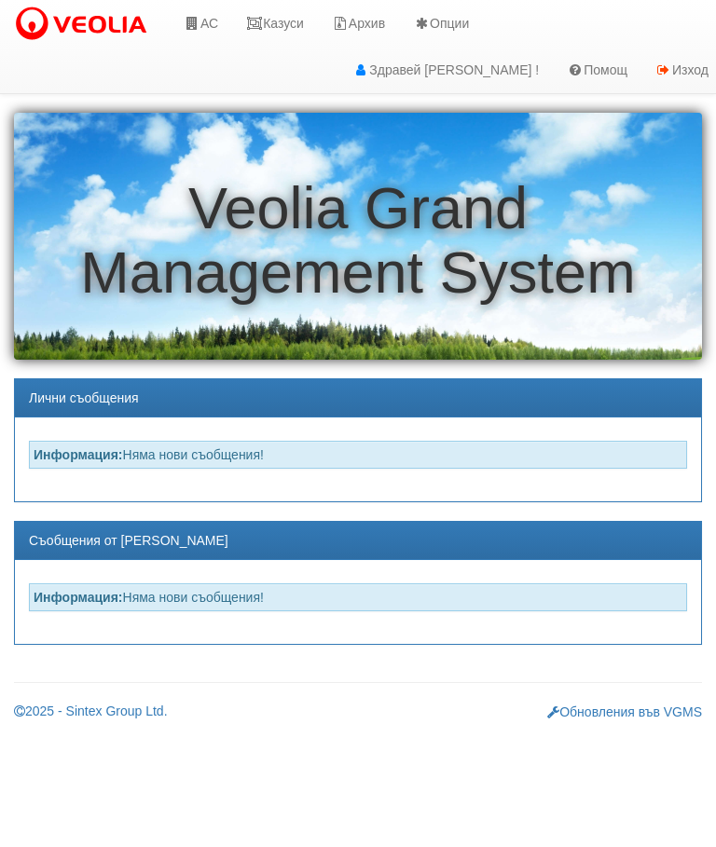
click at [215, 21] on link "АС" at bounding box center [201, 23] width 62 height 47
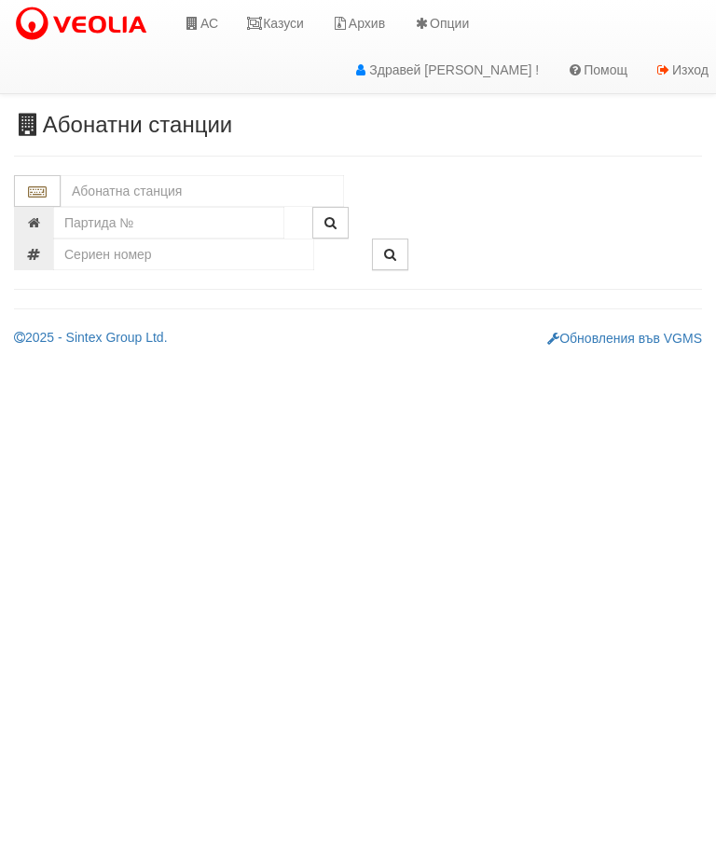
click at [180, 191] on input "text" at bounding box center [202, 191] width 283 height 32
type input "118"
click at [141, 193] on input "118" at bounding box center [202, 191] width 283 height 32
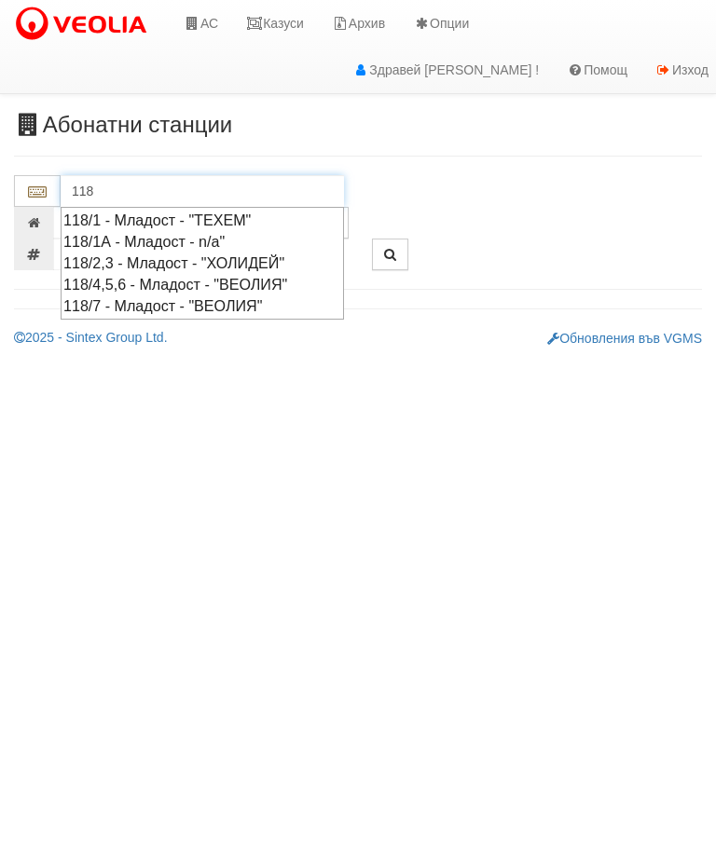
click at [176, 300] on div "118/7 - Младост - "ВЕОЛИЯ"" at bounding box center [202, 306] width 278 height 21
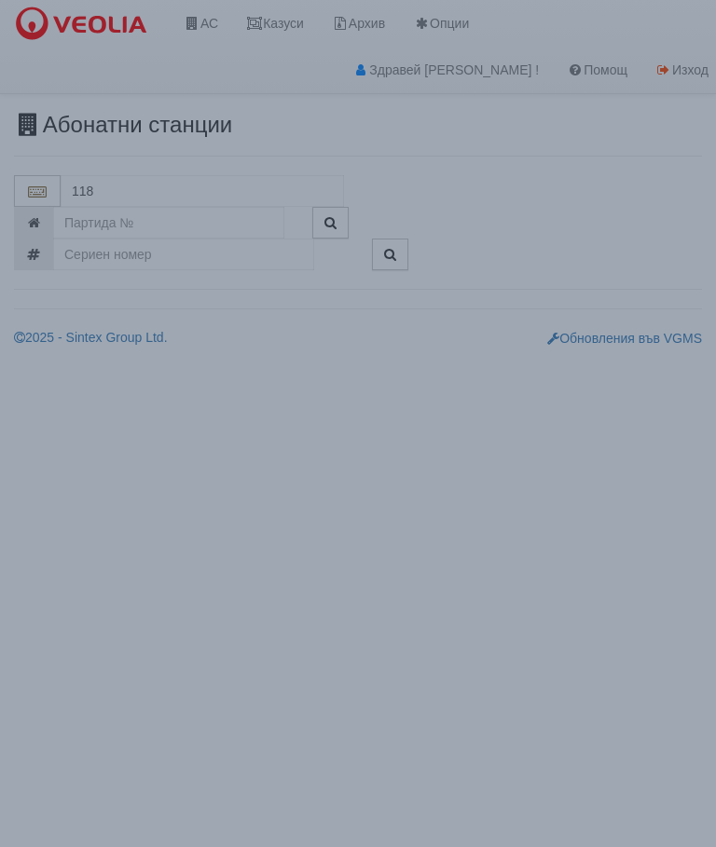
type input "118/7 - Младост - "ВЕОЛИЯ""
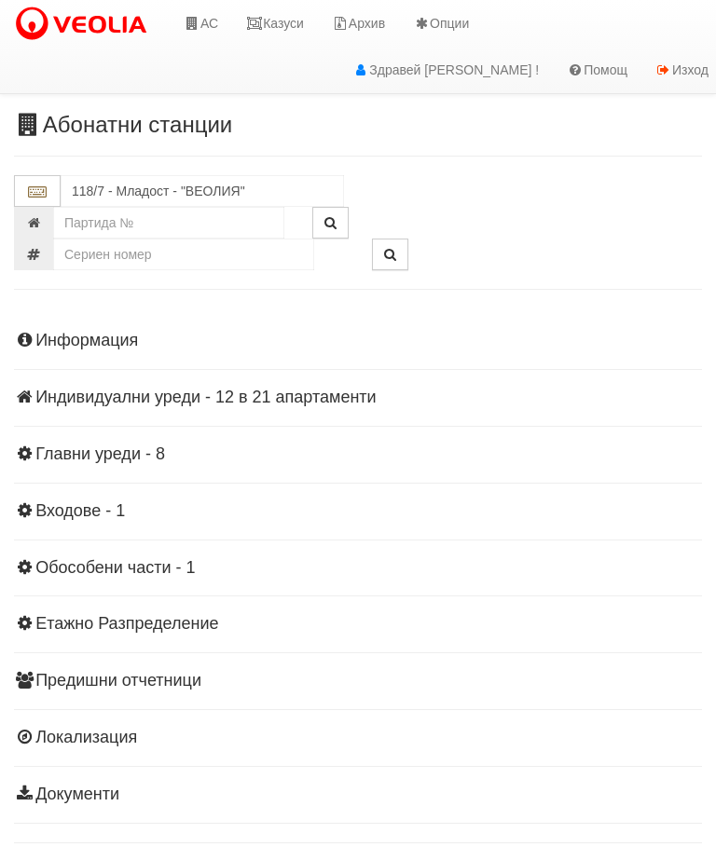
click at [171, 382] on div "Информация Параметри Брой Апартаменти: 21 Ползватели 07/2025 43 % 0 % 45" at bounding box center [358, 566] width 688 height 515
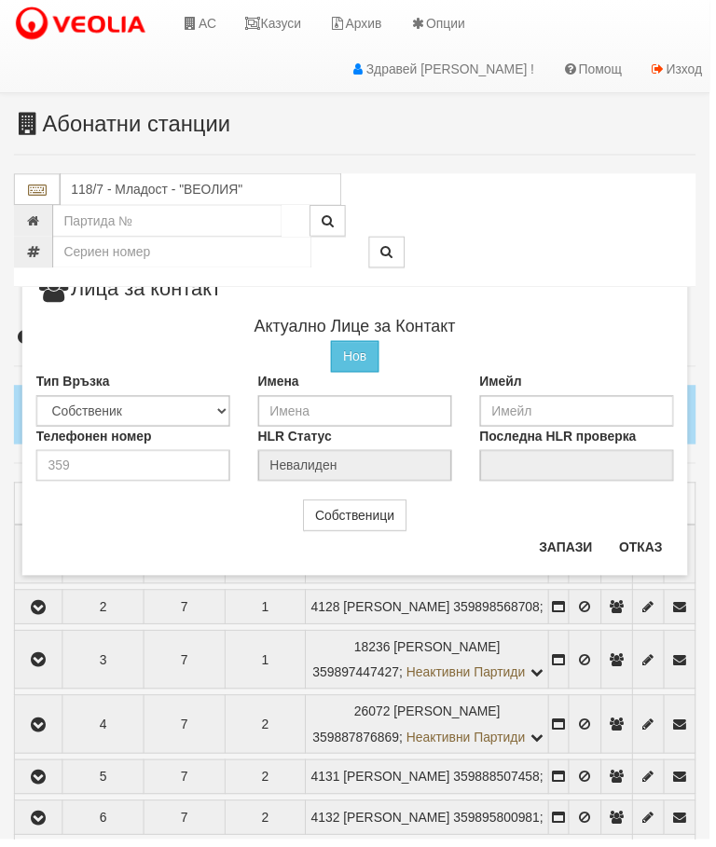
click at [640, 554] on button "Отказ" at bounding box center [646, 552] width 66 height 30
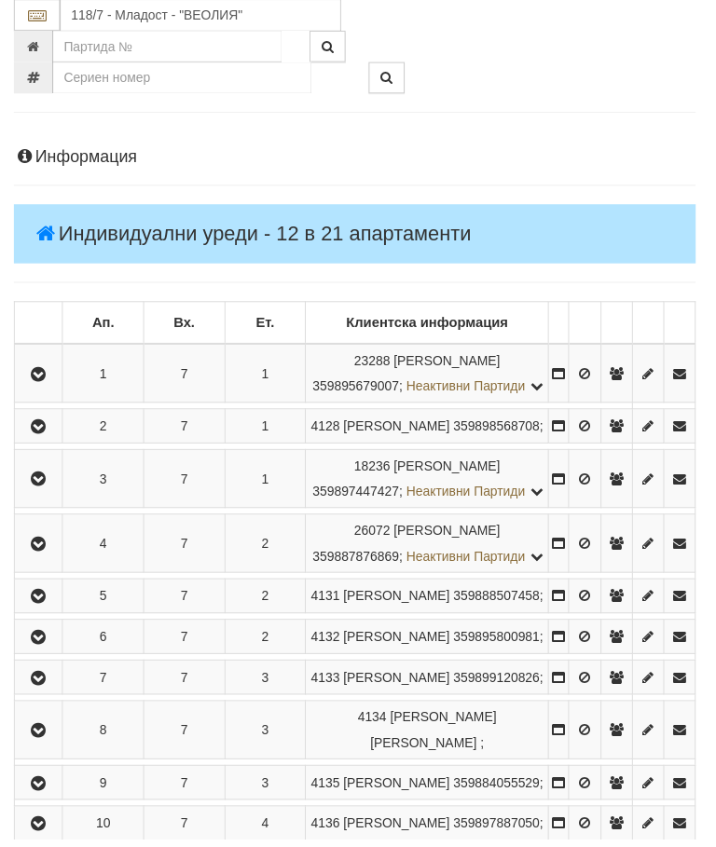
scroll to position [185, 0]
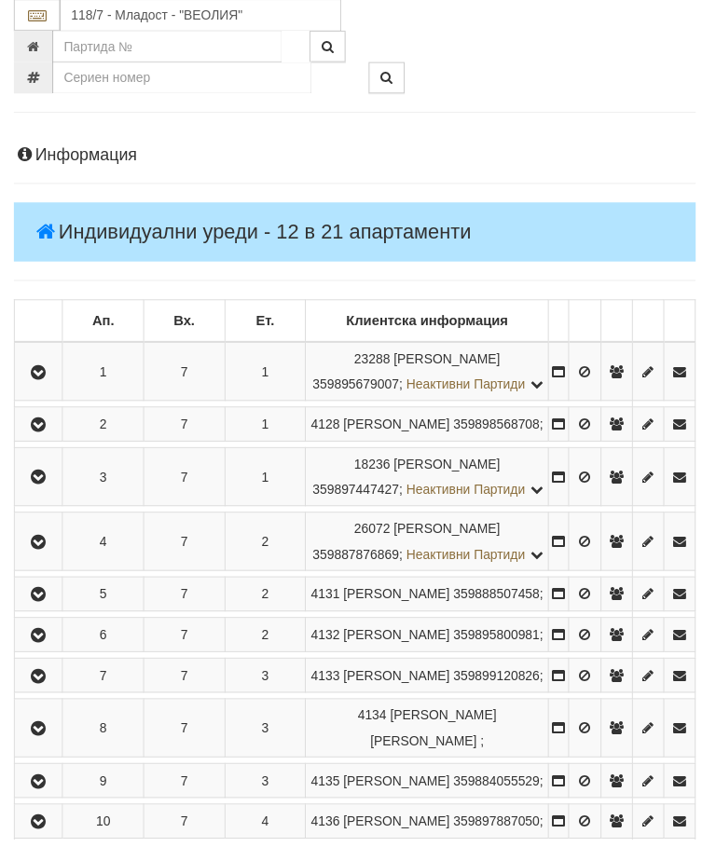
click at [41, 554] on icon "button" at bounding box center [39, 547] width 22 height 13
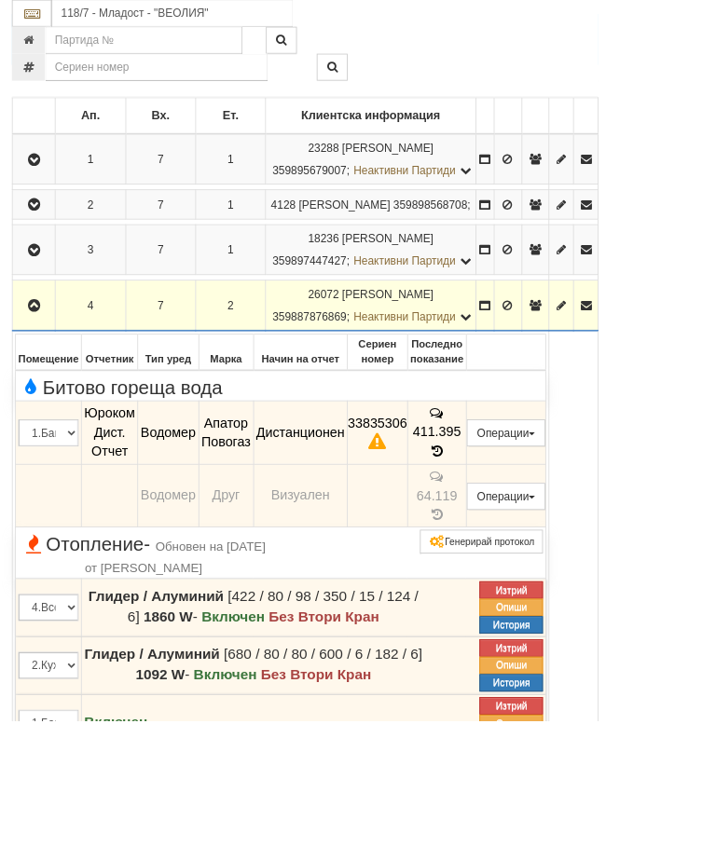
scroll to position [419, 46]
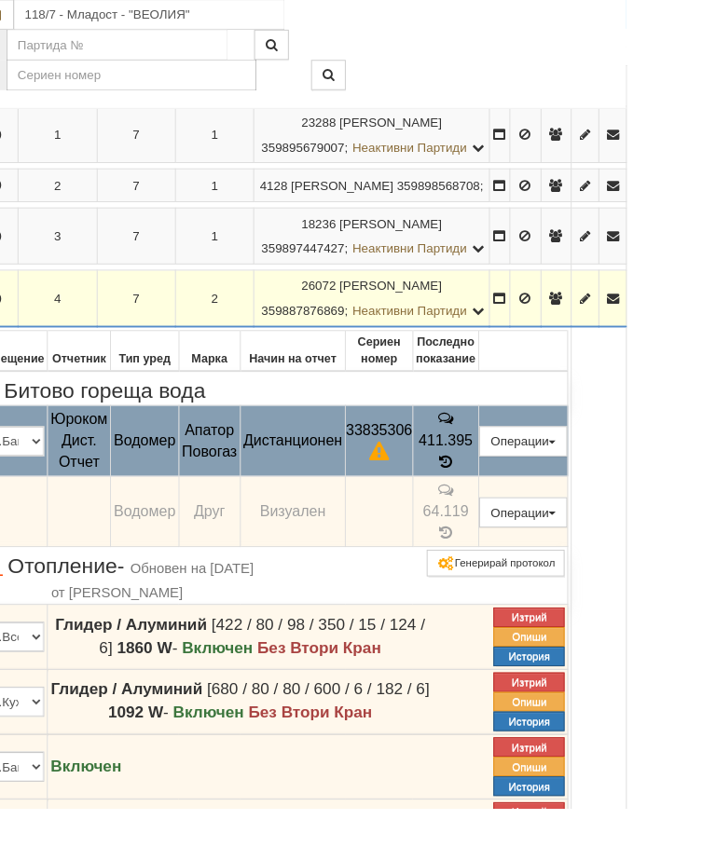
click at [0, 0] on button "Подмяна" at bounding box center [0, 0] width 0 height 0
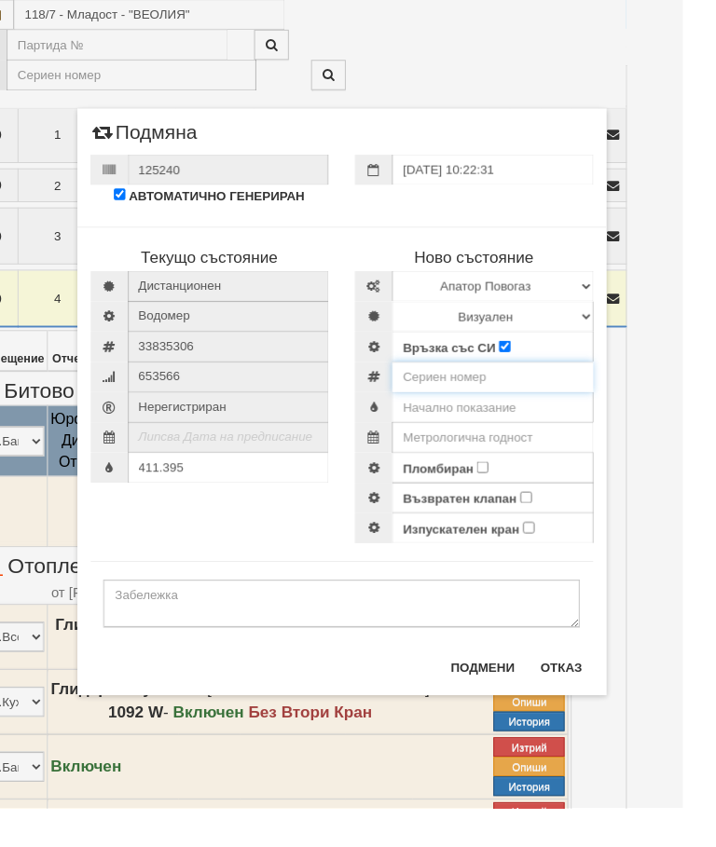
click at [476, 389] on input "number" at bounding box center [516, 395] width 211 height 32
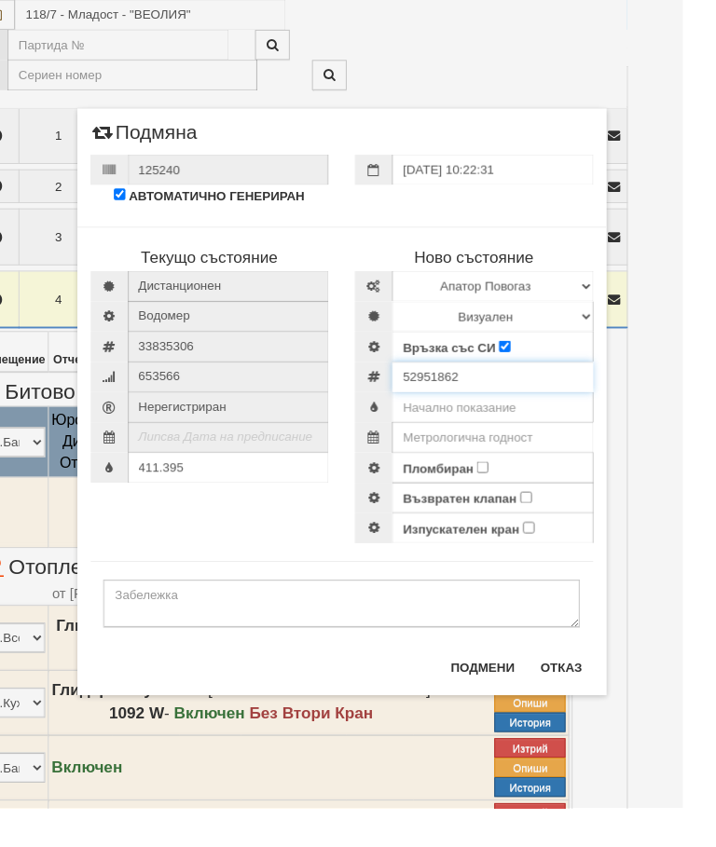
type input "52951862"
click at [622, 319] on select "Визуален Дистанционен Изолирана линия БГВ Няма Oтклонение БГВ Няма Щранг БГВ" at bounding box center [516, 332] width 211 height 32
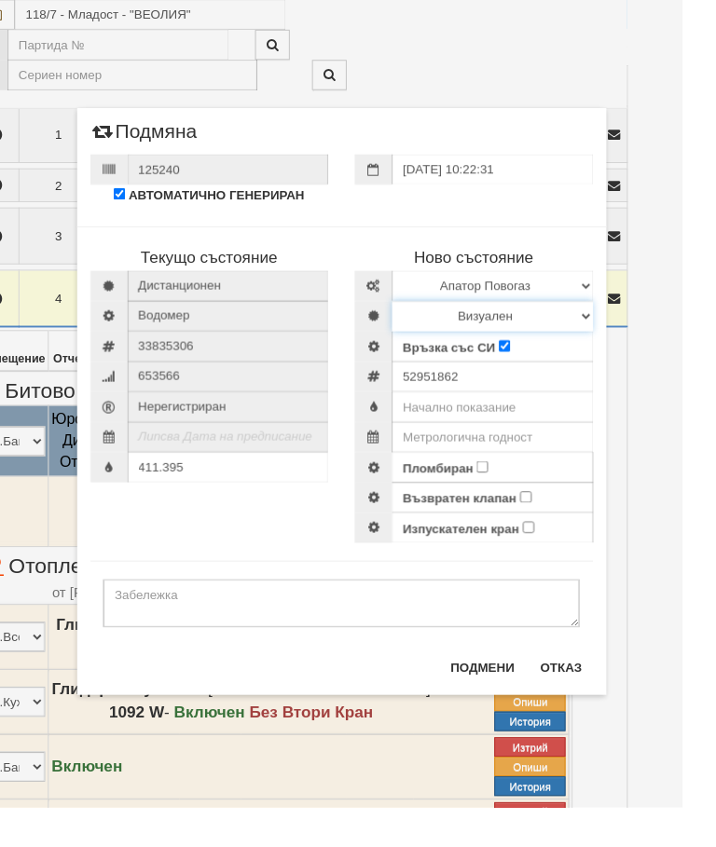
select select "2"
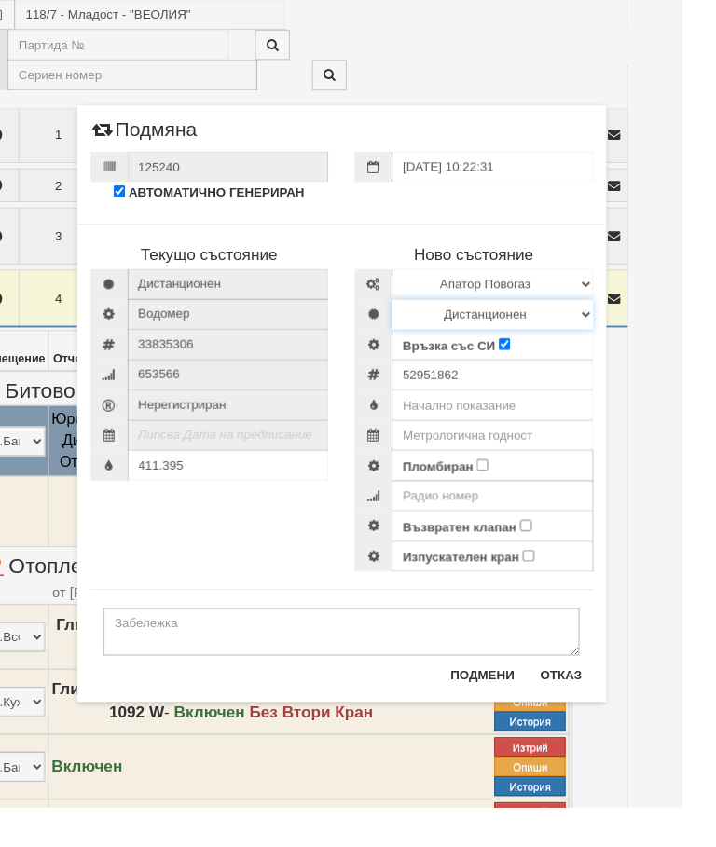
scroll to position [419, 46]
click at [622, 288] on select "Избери Марка и модел Апатор Повогаз Друг Кундис Радио Сименс Визуален Сименс Ра…" at bounding box center [516, 298] width 211 height 32
select select "ed08aeea-bb71-eb11-810c-b7de96689bdf"
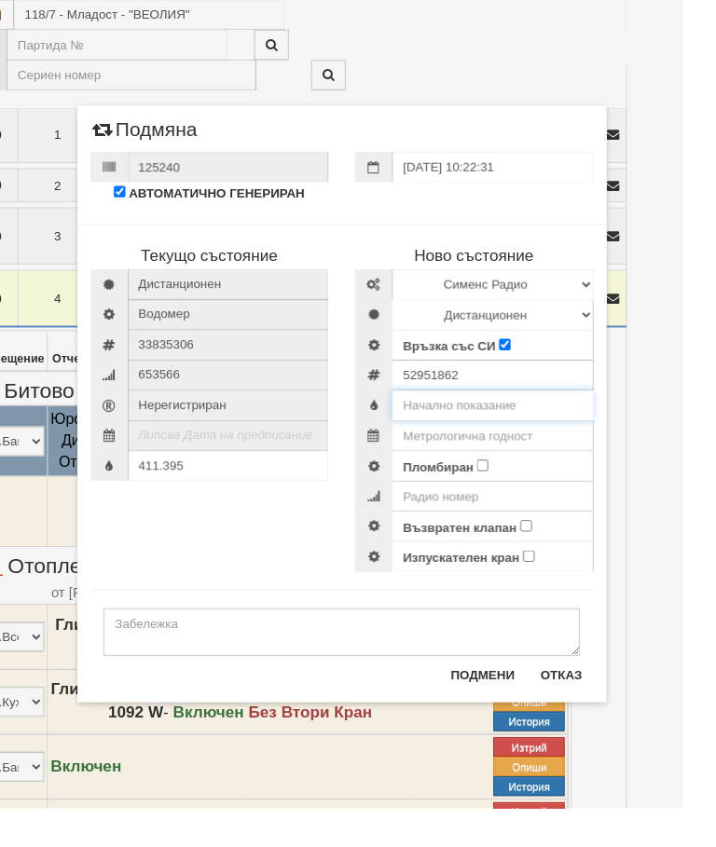
click at [534, 422] on input "text" at bounding box center [516, 425] width 211 height 32
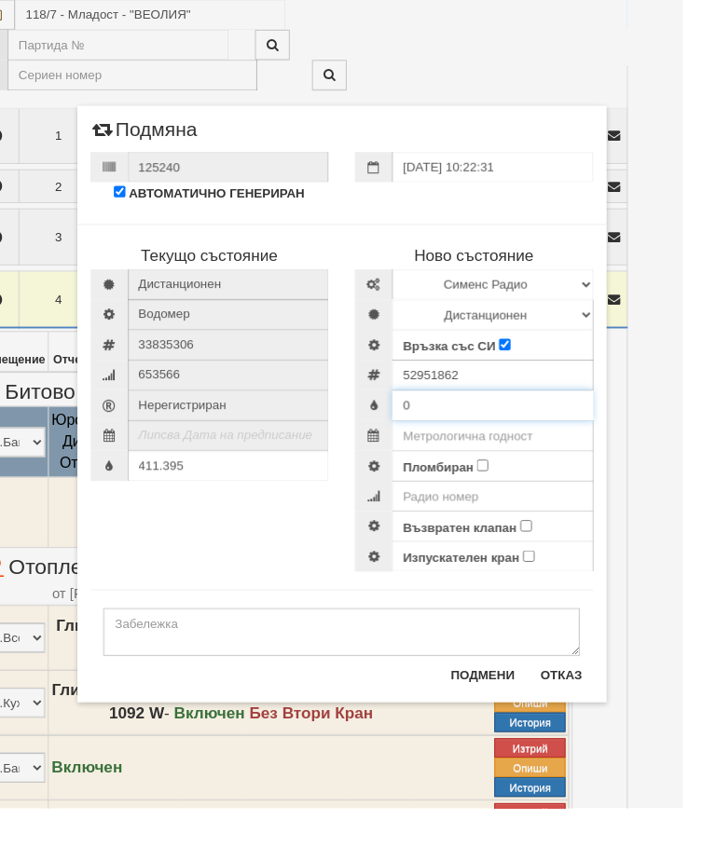
type input "0"
click at [561, 456] on input "text" at bounding box center [516, 457] width 211 height 32
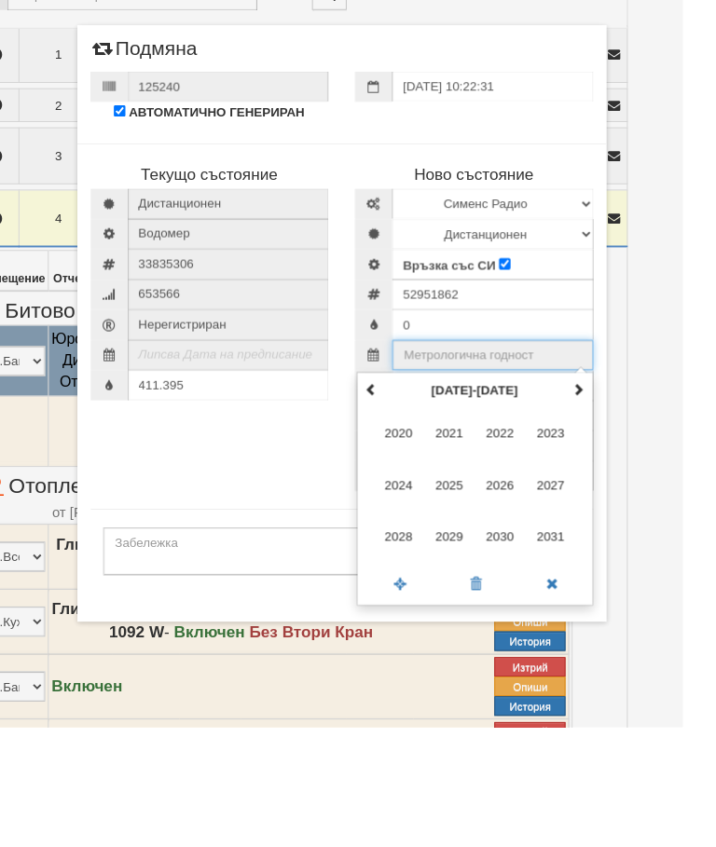
click at [613, 486] on span at bounding box center [605, 492] width 13 height 13
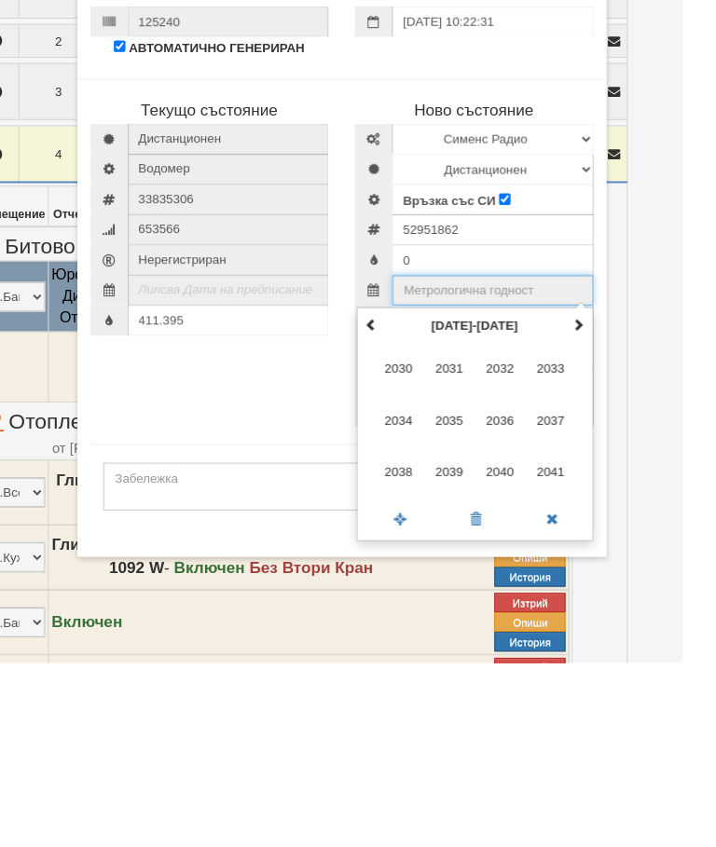
click at [489, 568] on span "2035" at bounding box center [471, 593] width 50 height 50
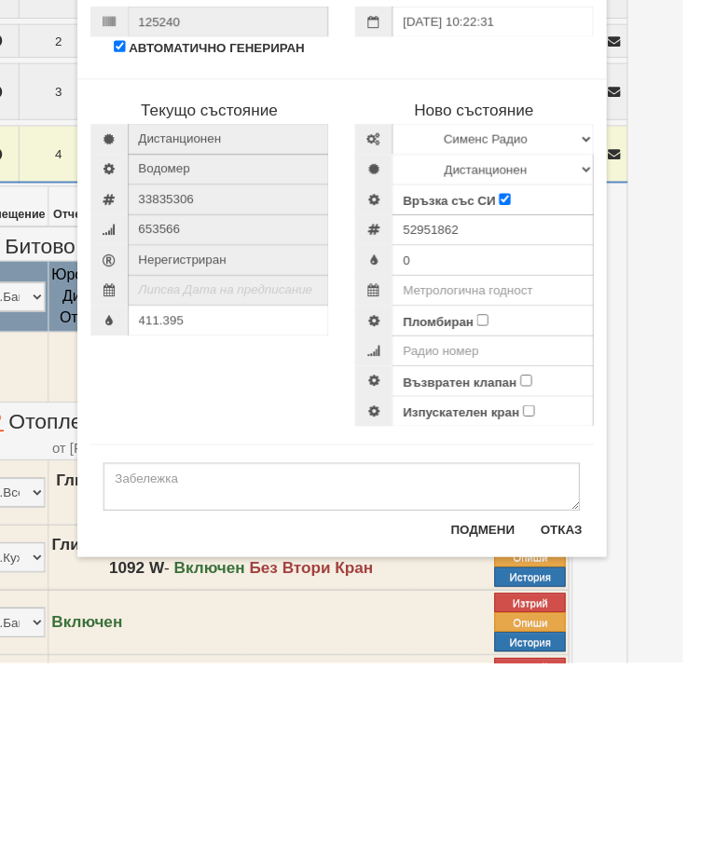
type input "2035"
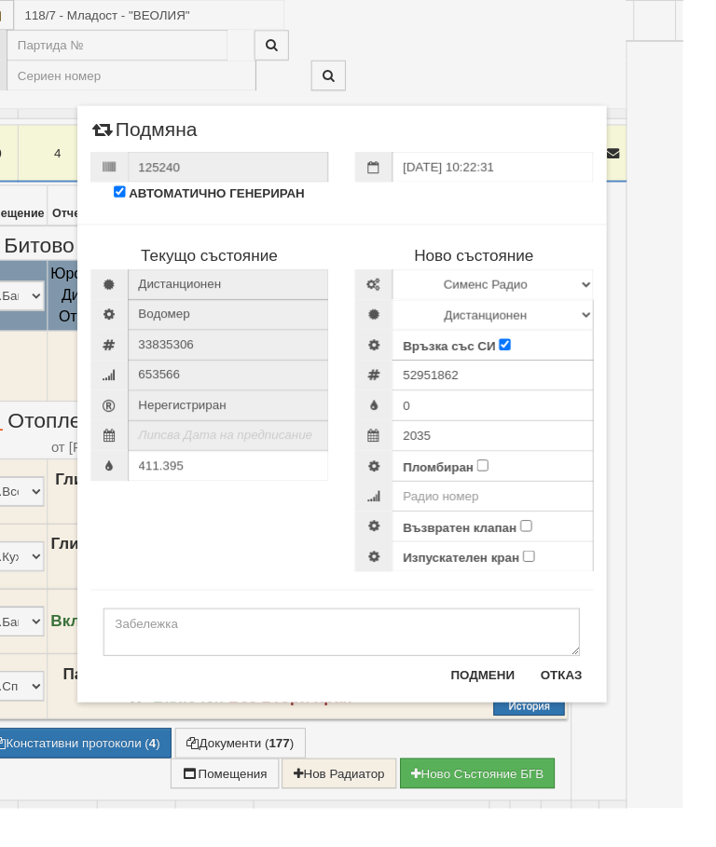
click at [512, 489] on input "Пломбиран" at bounding box center [506, 488] width 12 height 12
checkbox input "true"
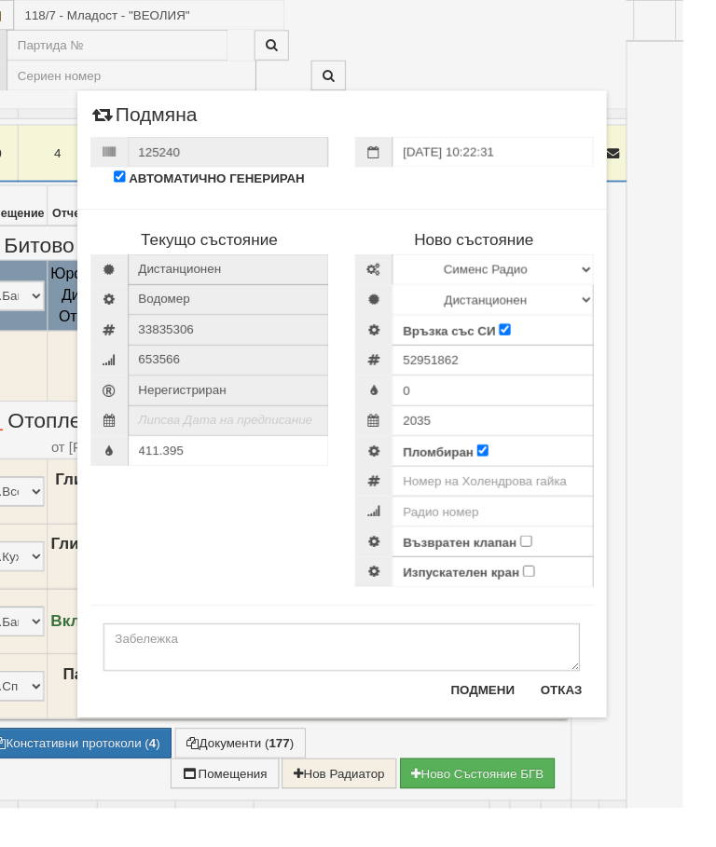
click at [558, 568] on input "Възвратен клапан" at bounding box center [551, 567] width 12 height 12
checkbox input "true"
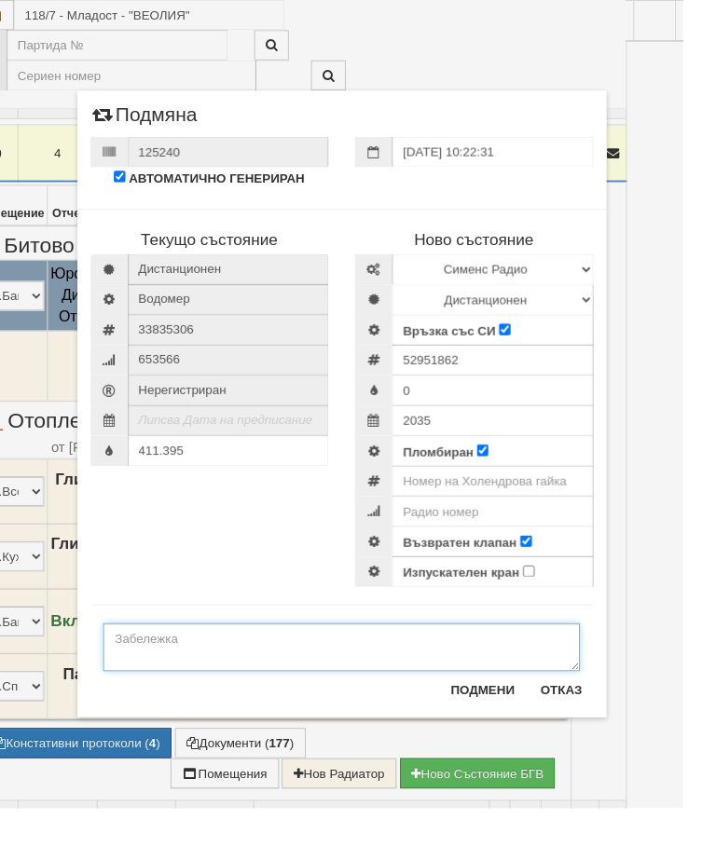
click at [172, 685] on textarea at bounding box center [358, 679] width 500 height 50
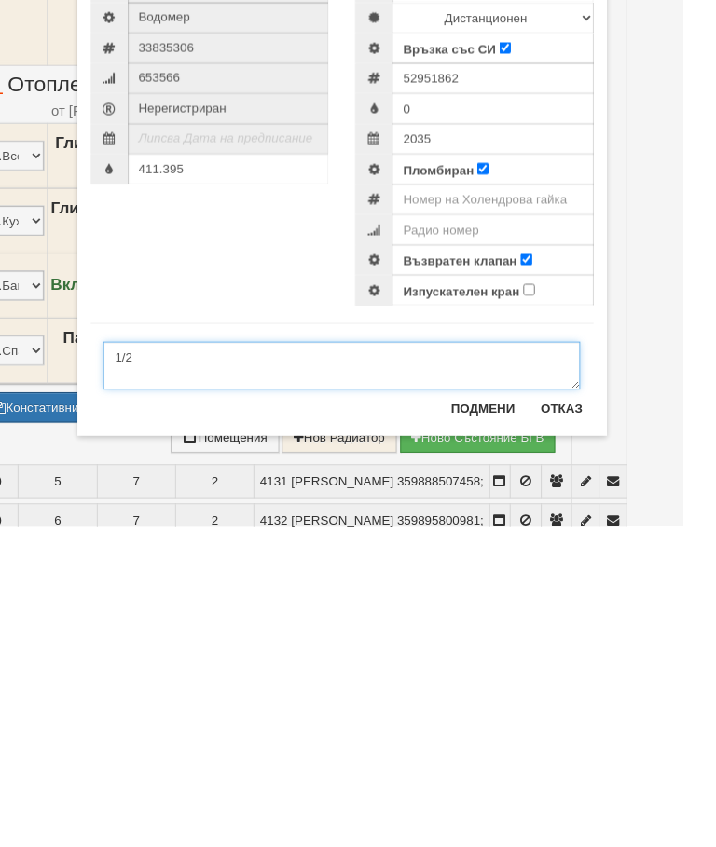
type textarea "1/2"
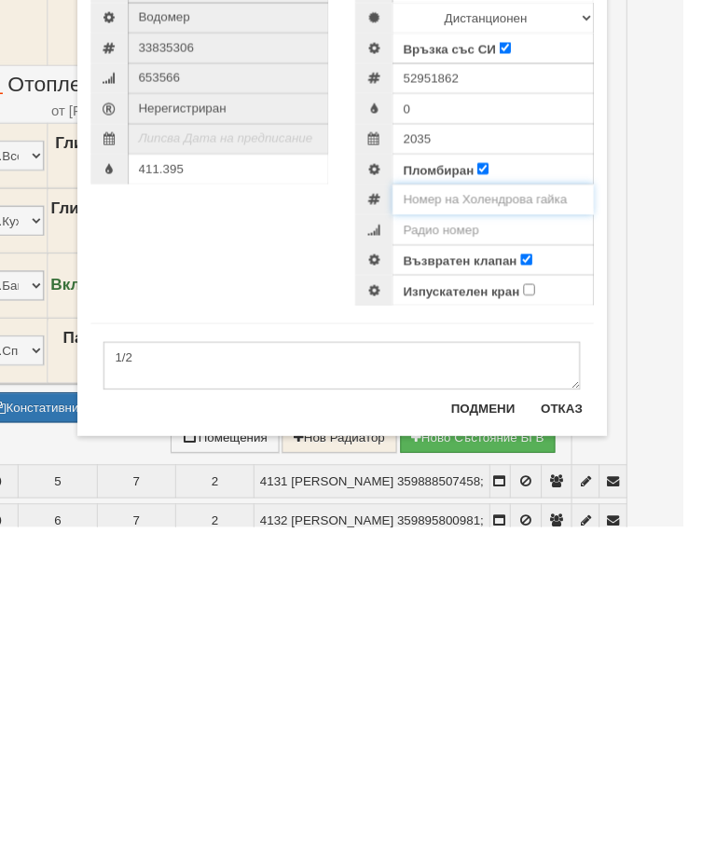
click at [584, 489] on input "number" at bounding box center [516, 505] width 211 height 32
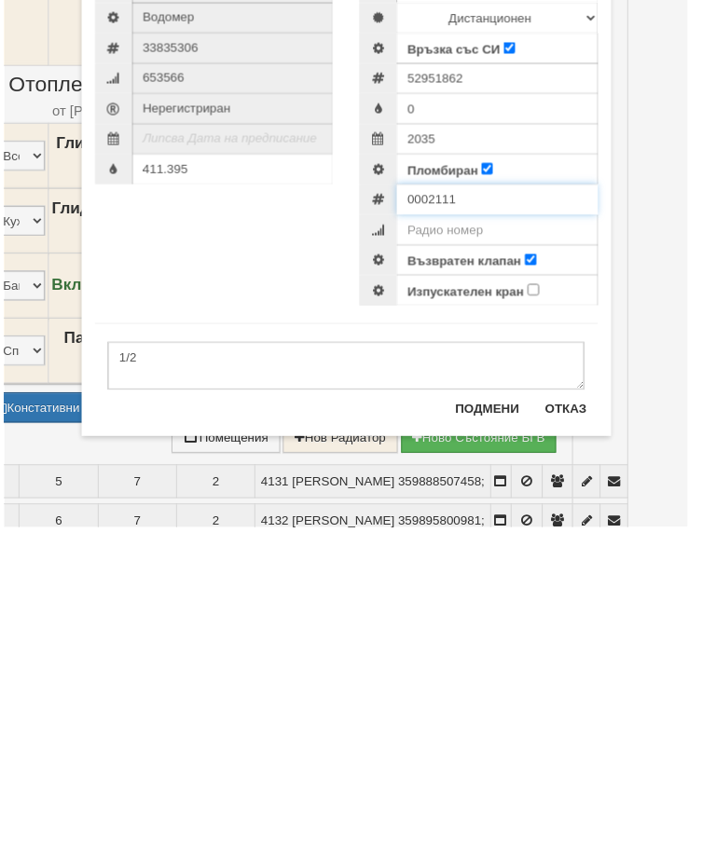
scroll to position [627, 51]
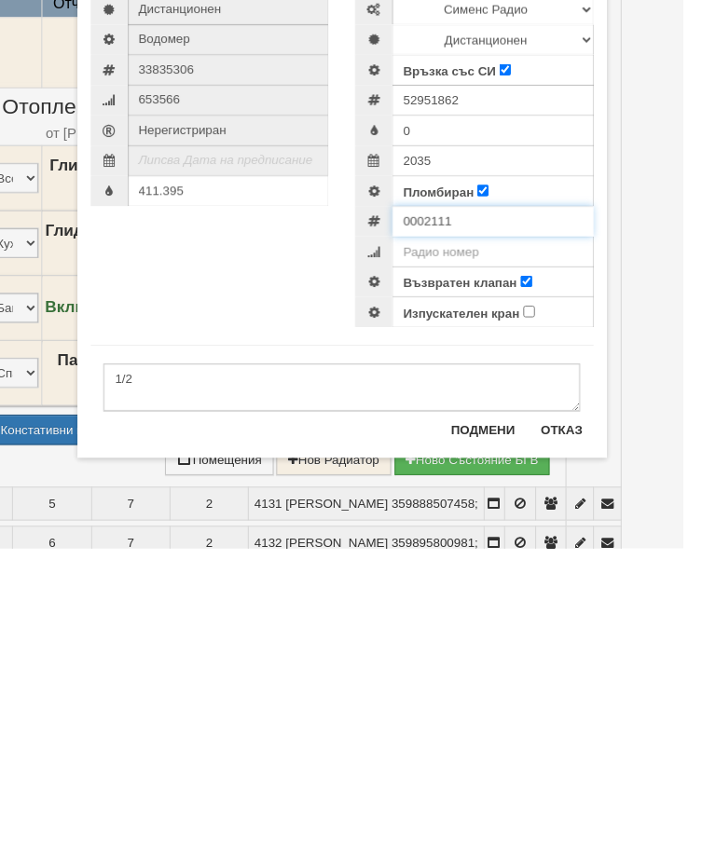
type input "0002111"
click at [512, 709] on button "Подмени" at bounding box center [505, 724] width 89 height 30
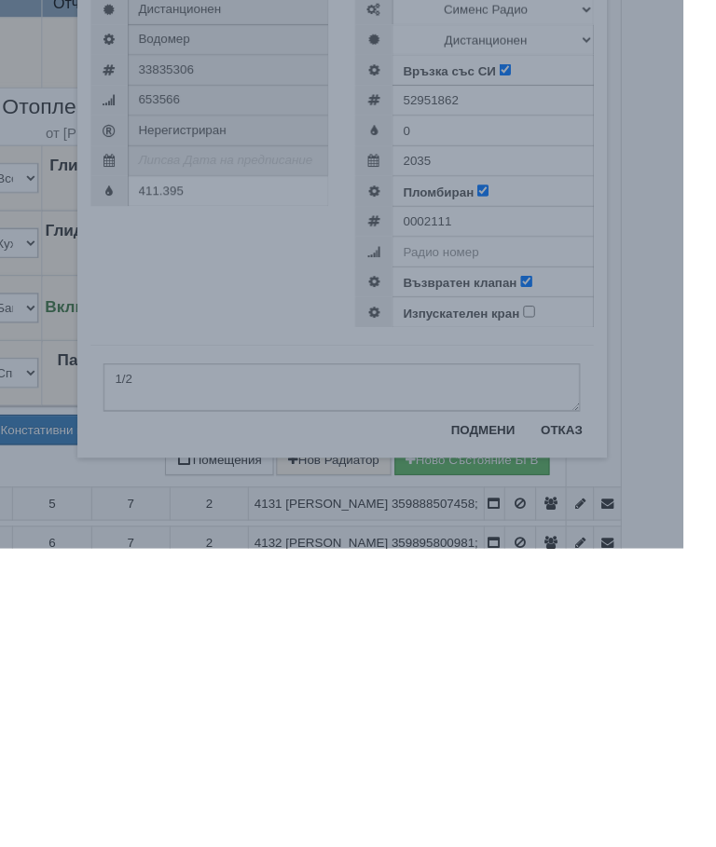
scroll to position [900, 52]
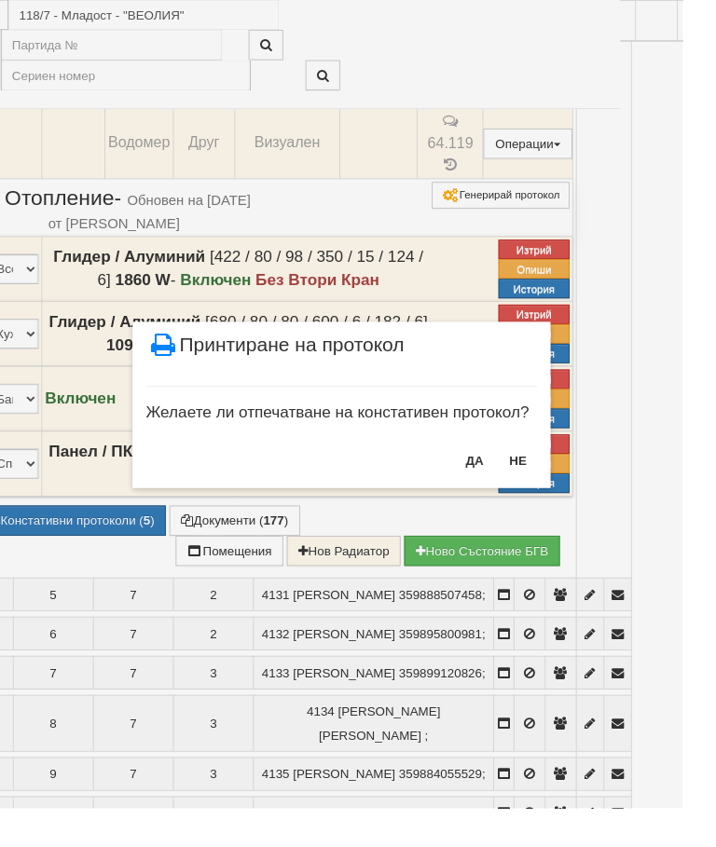
click at [549, 483] on button "НЕ" at bounding box center [543, 483] width 40 height 30
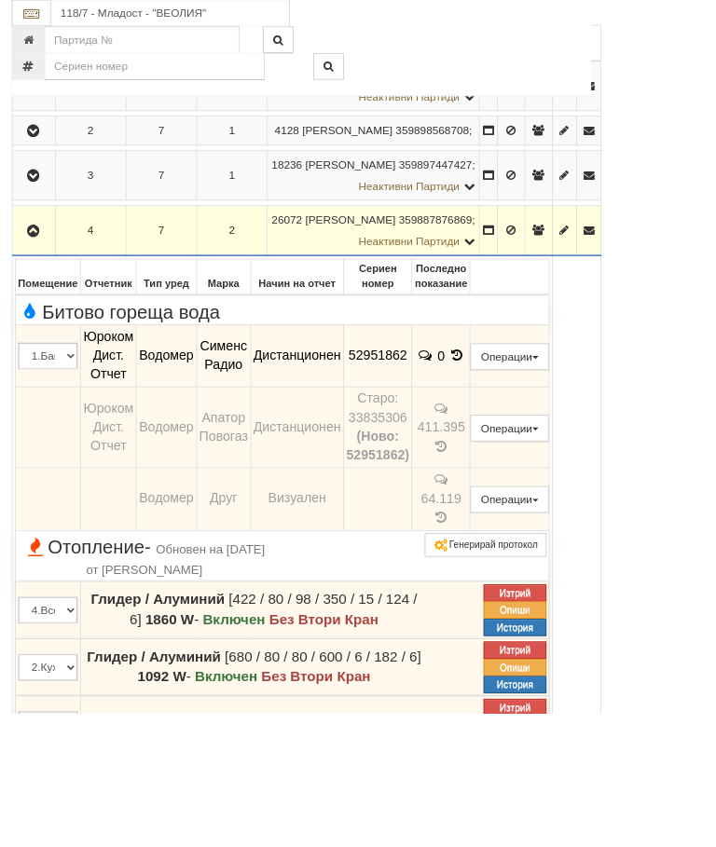
scroll to position [504, 45]
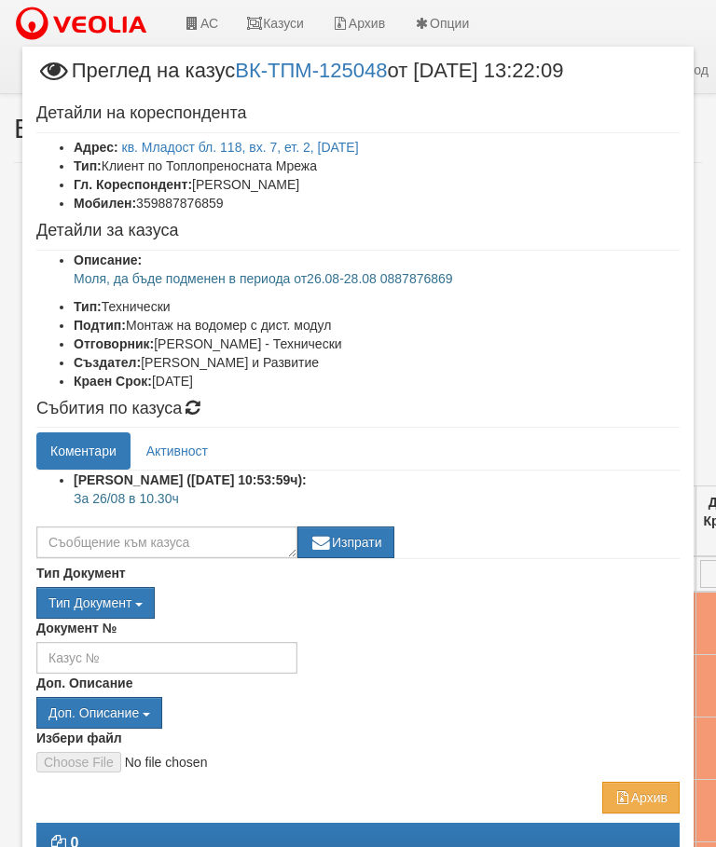
scroll to position [0, 139]
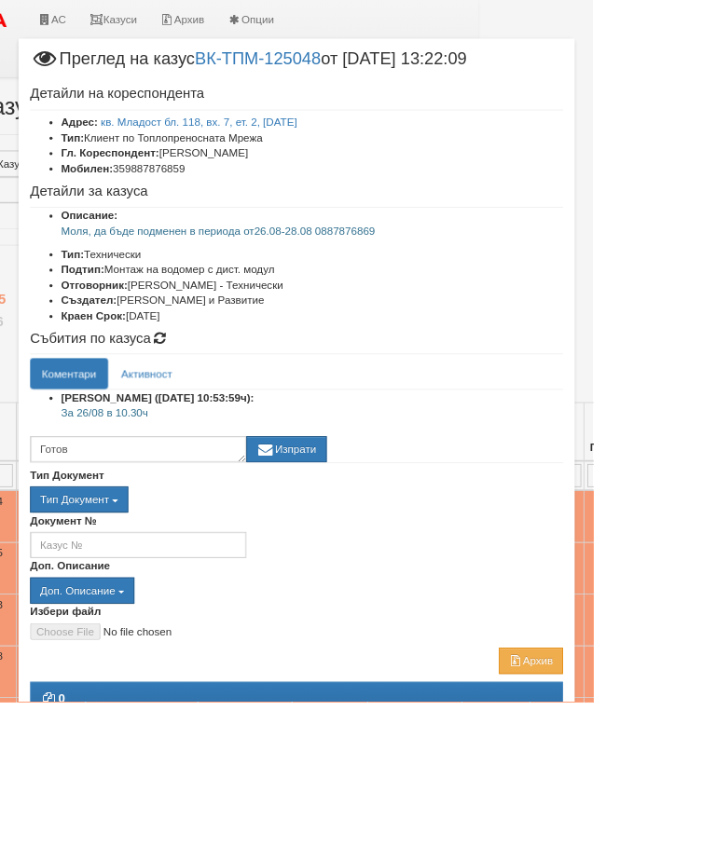
type textarea "Готов"
click at [394, 529] on button "Изпрати" at bounding box center [345, 543] width 97 height 32
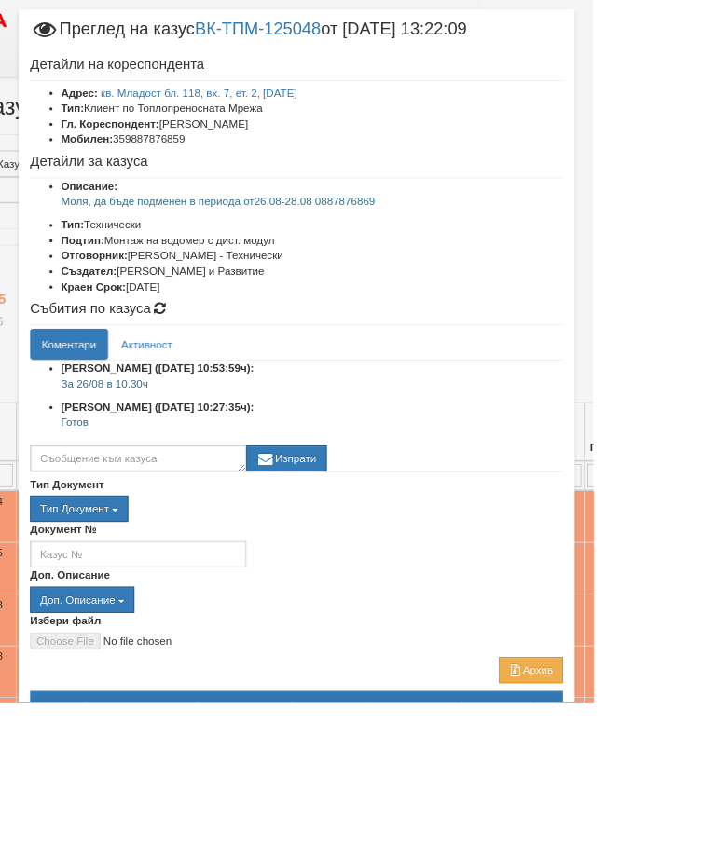
scroll to position [34, 0]
